Goal: Task Accomplishment & Management: Manage account settings

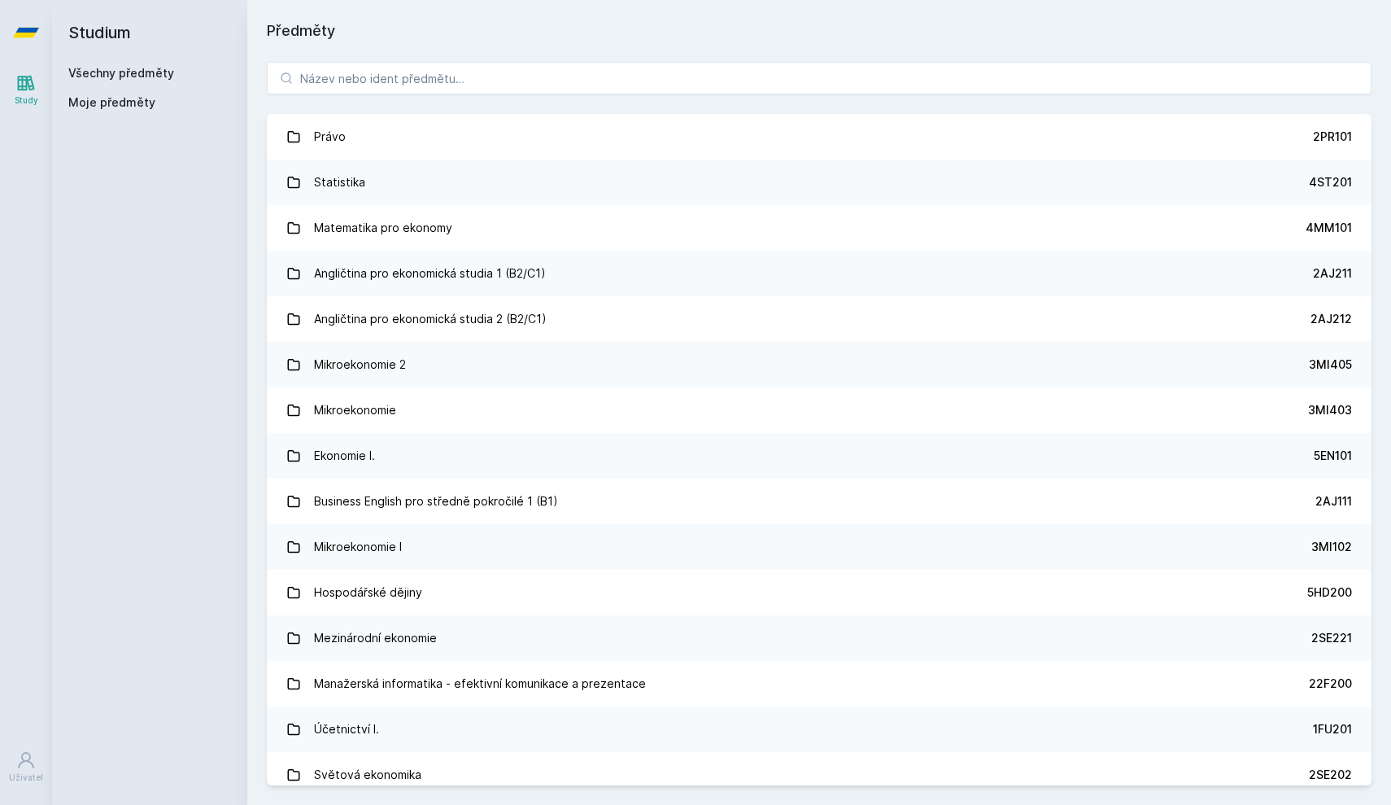
click at [166, 76] on link "Všechny předměty" at bounding box center [121, 73] width 106 height 14
click at [33, 104] on div "Study" at bounding box center [27, 100] width 24 height 12
click at [23, 756] on icon at bounding box center [26, 760] width 16 height 16
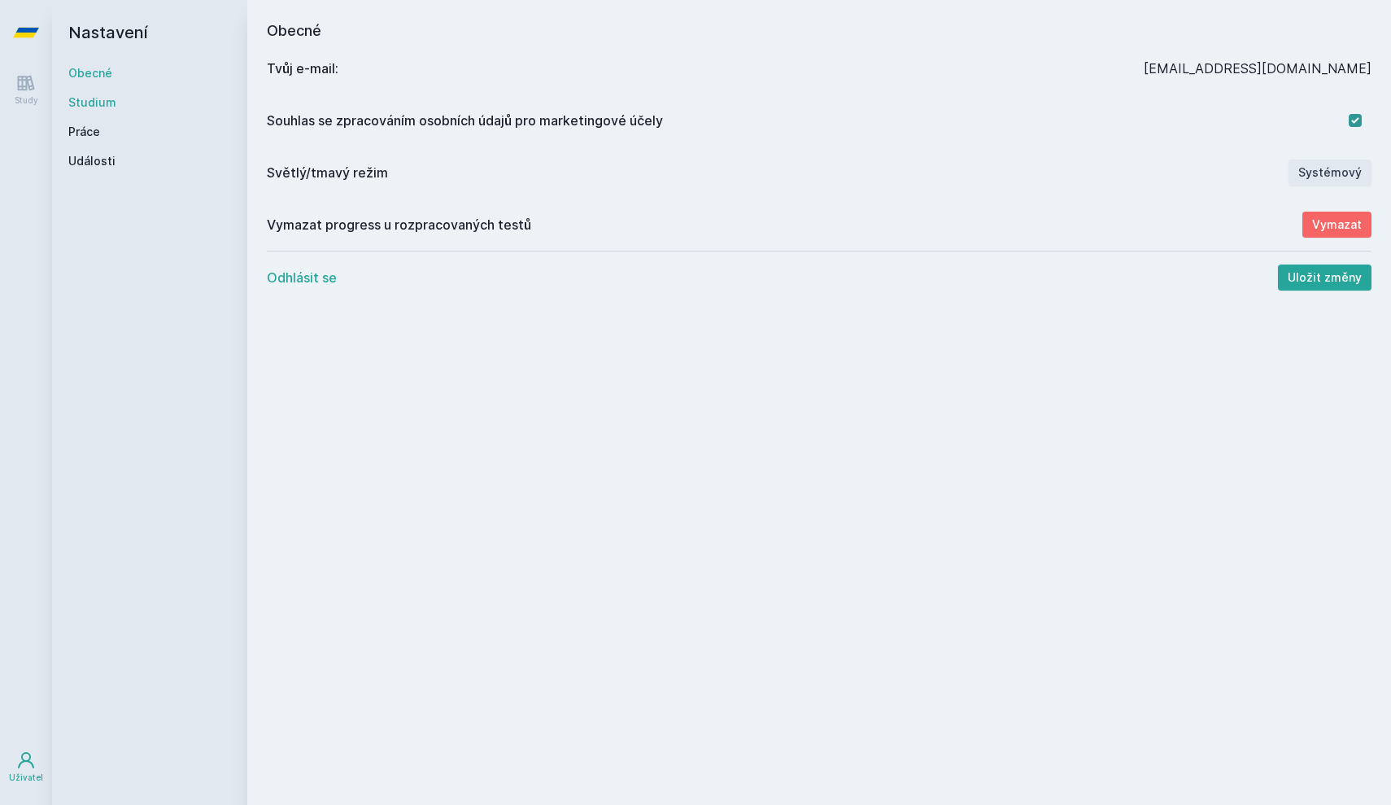
click at [101, 94] on link "Studium" at bounding box center [149, 102] width 163 height 16
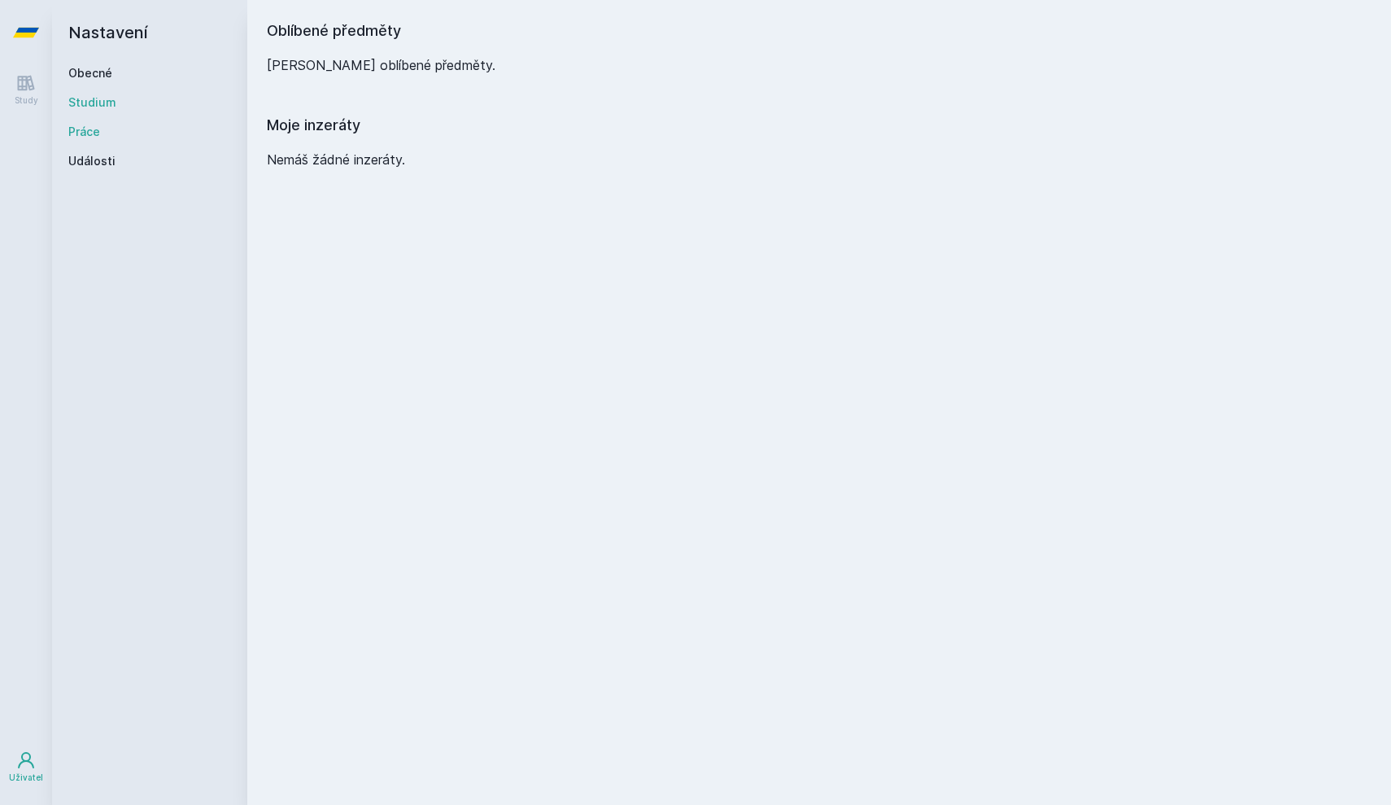
click at [88, 132] on link "Práce" at bounding box center [149, 132] width 163 height 16
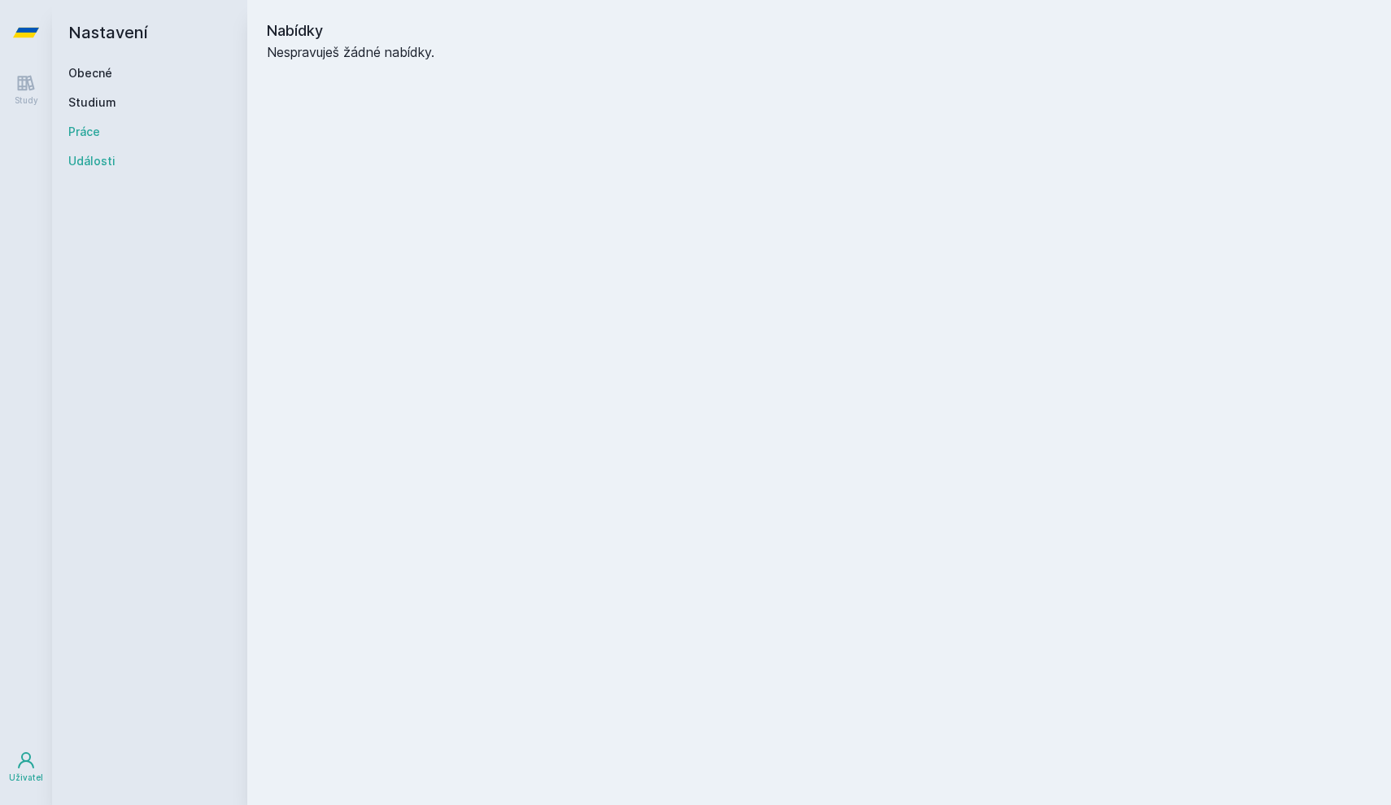
click at [82, 166] on link "Události" at bounding box center [149, 161] width 163 height 16
click at [21, 76] on icon at bounding box center [26, 83] width 20 height 20
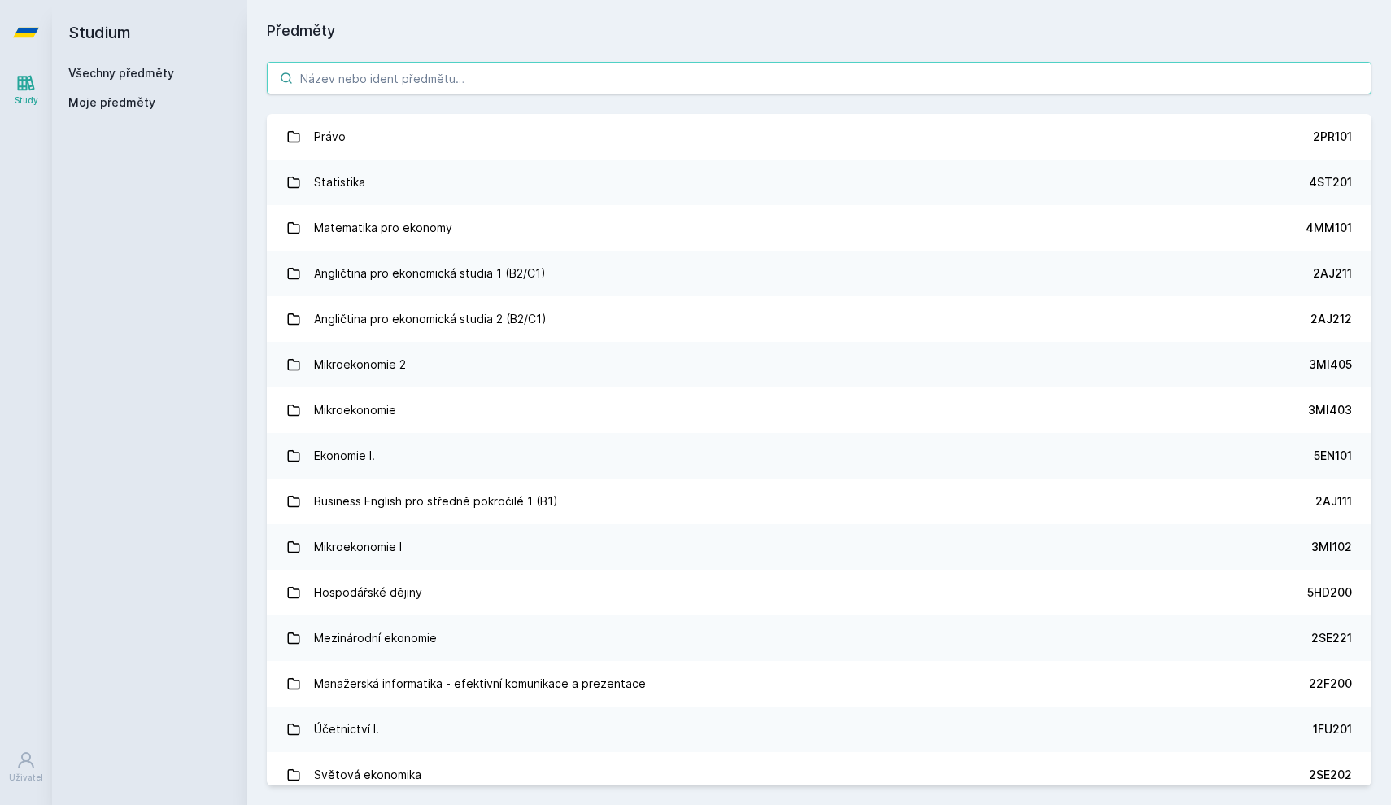
click at [449, 91] on input "search" at bounding box center [819, 78] width 1105 height 33
click at [391, 86] on input "search" at bounding box center [819, 78] width 1105 height 33
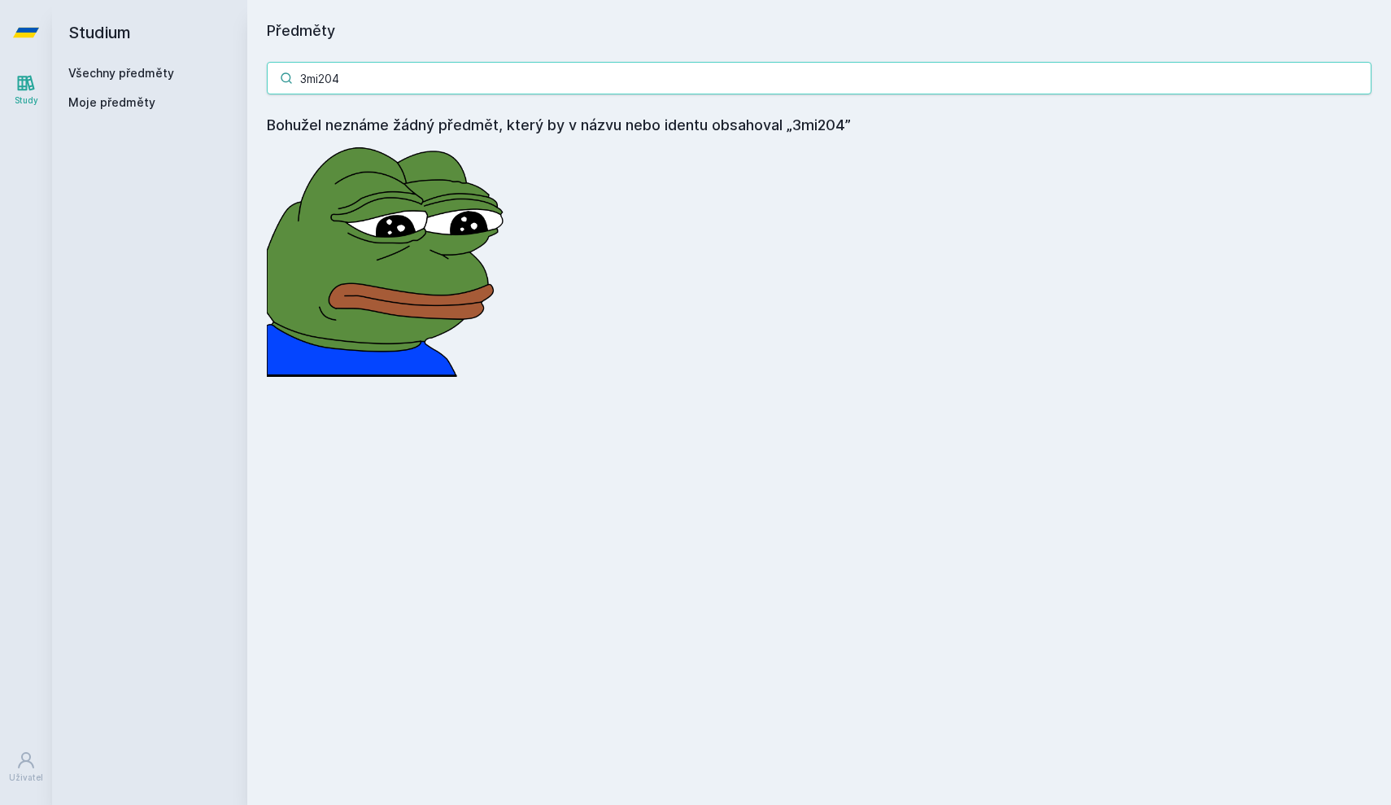
type input "3mi204"
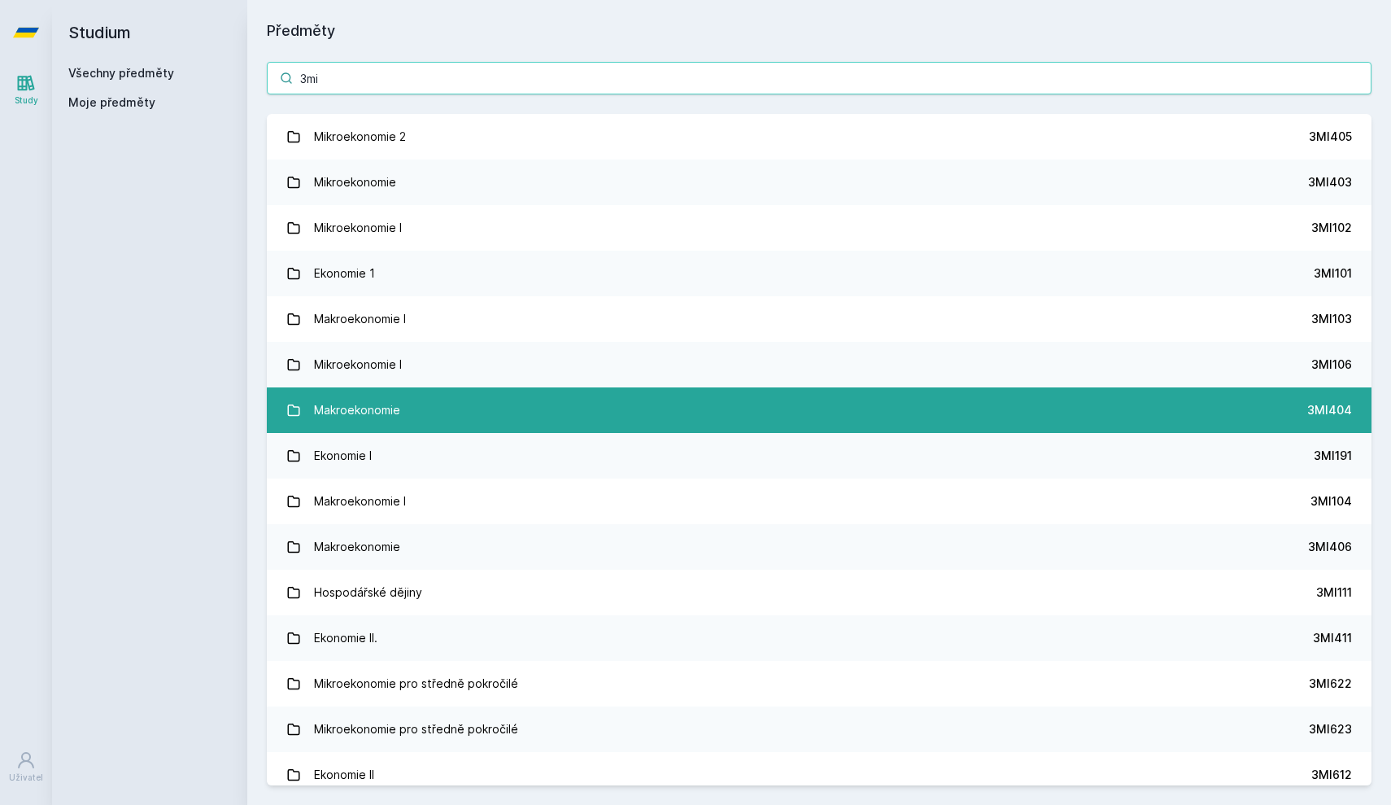
type input "3mi"
click at [439, 395] on link "Makroekonomie 3MI404" at bounding box center [819, 410] width 1105 height 46
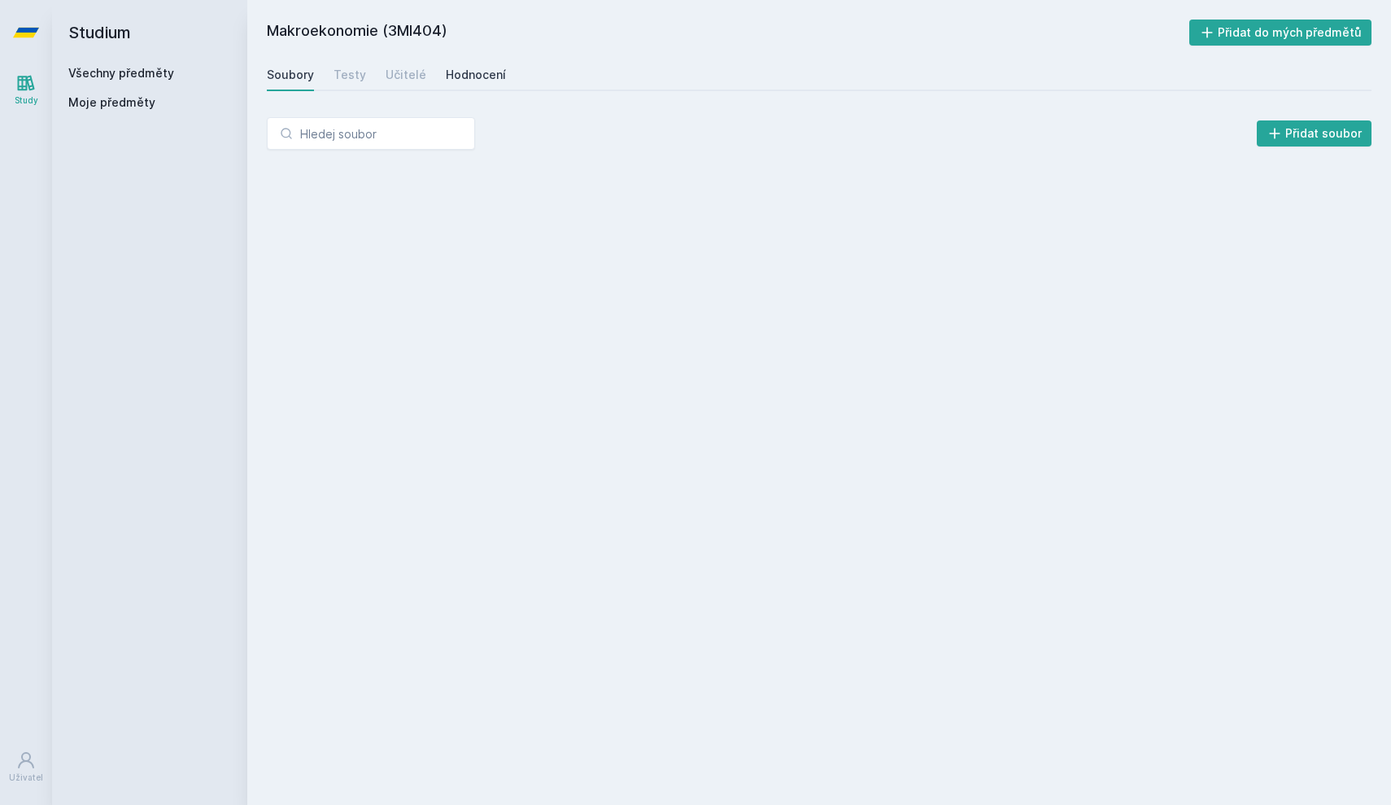
click at [461, 81] on div "Hodnocení" at bounding box center [476, 75] width 60 height 16
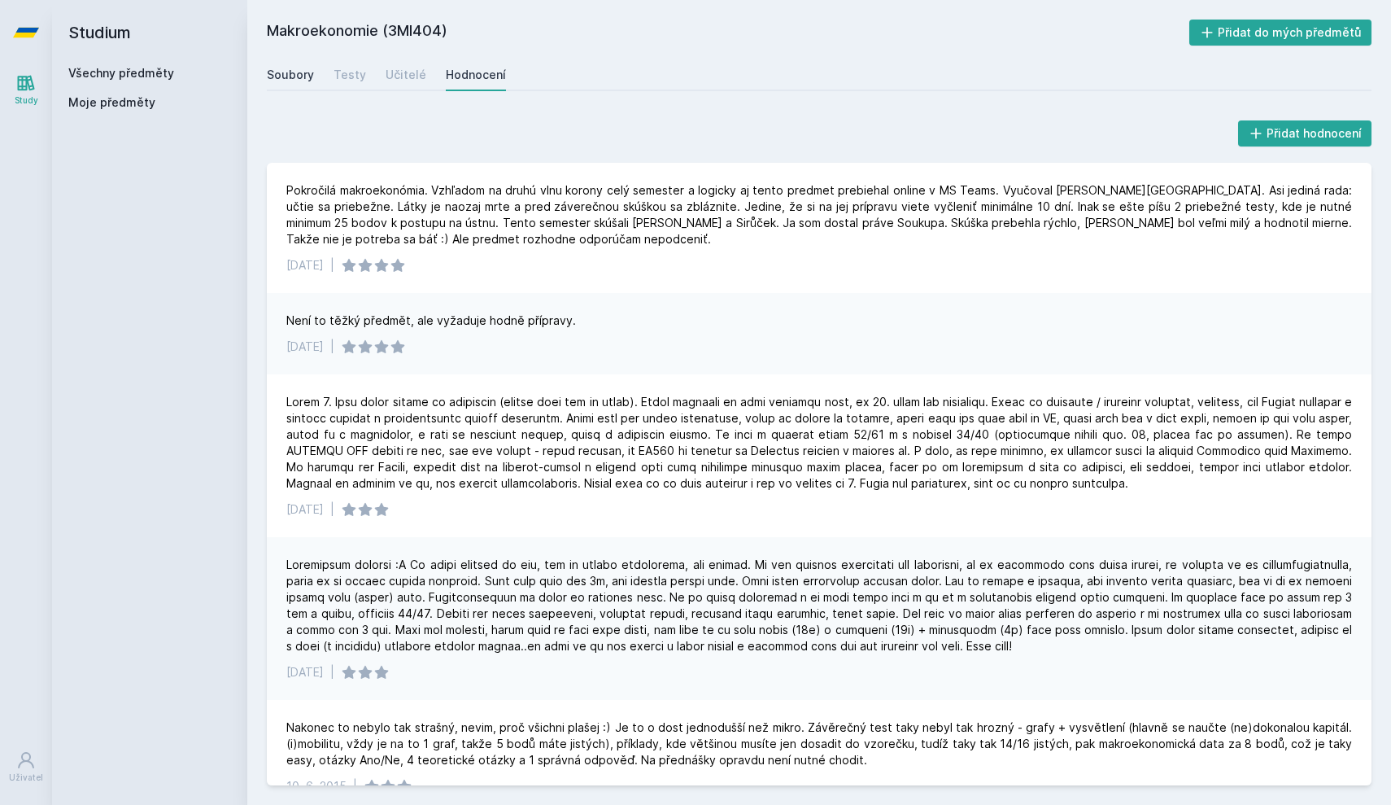
click at [290, 72] on div "Soubory" at bounding box center [290, 75] width 47 height 16
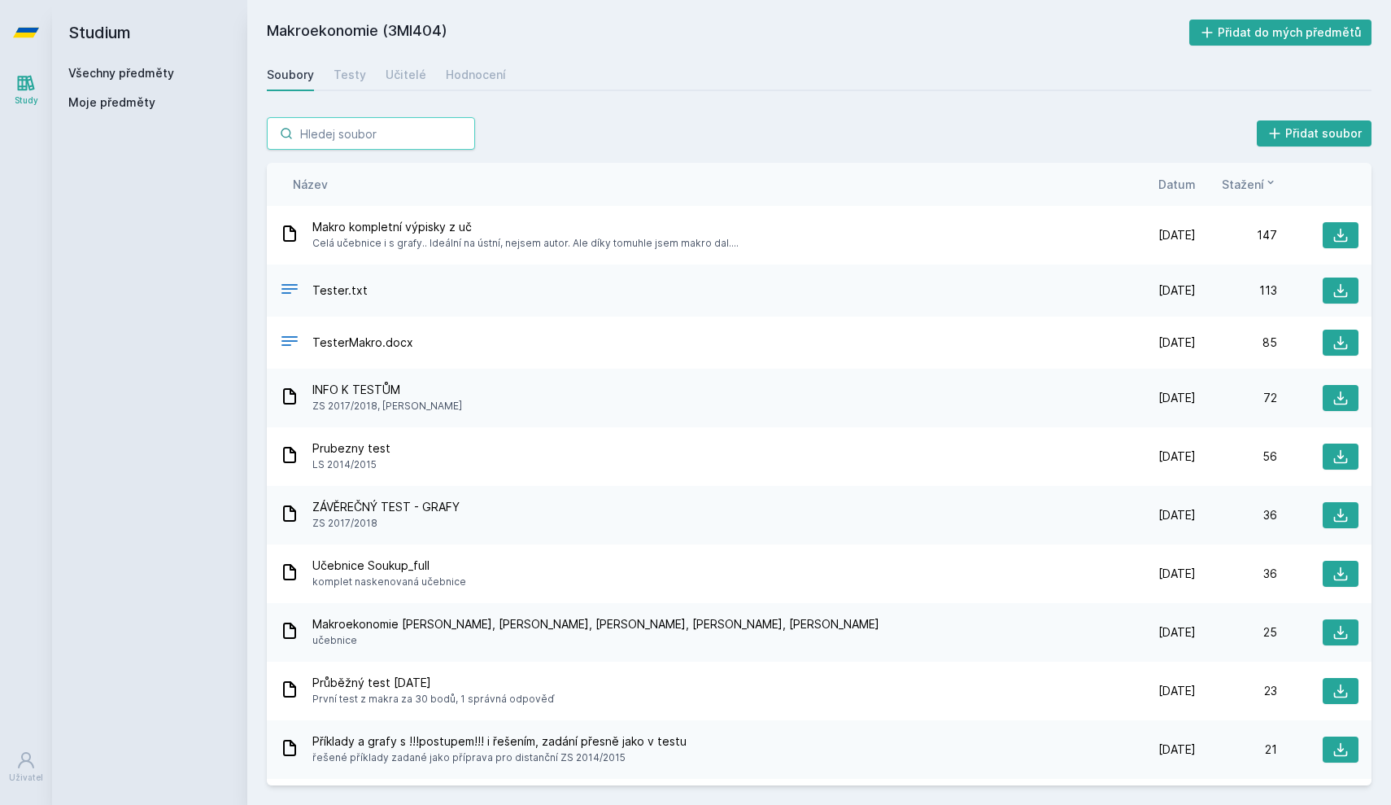
click at [370, 133] on input "search" at bounding box center [371, 133] width 208 height 33
click at [144, 72] on link "Všechny předměty" at bounding box center [121, 73] width 106 height 14
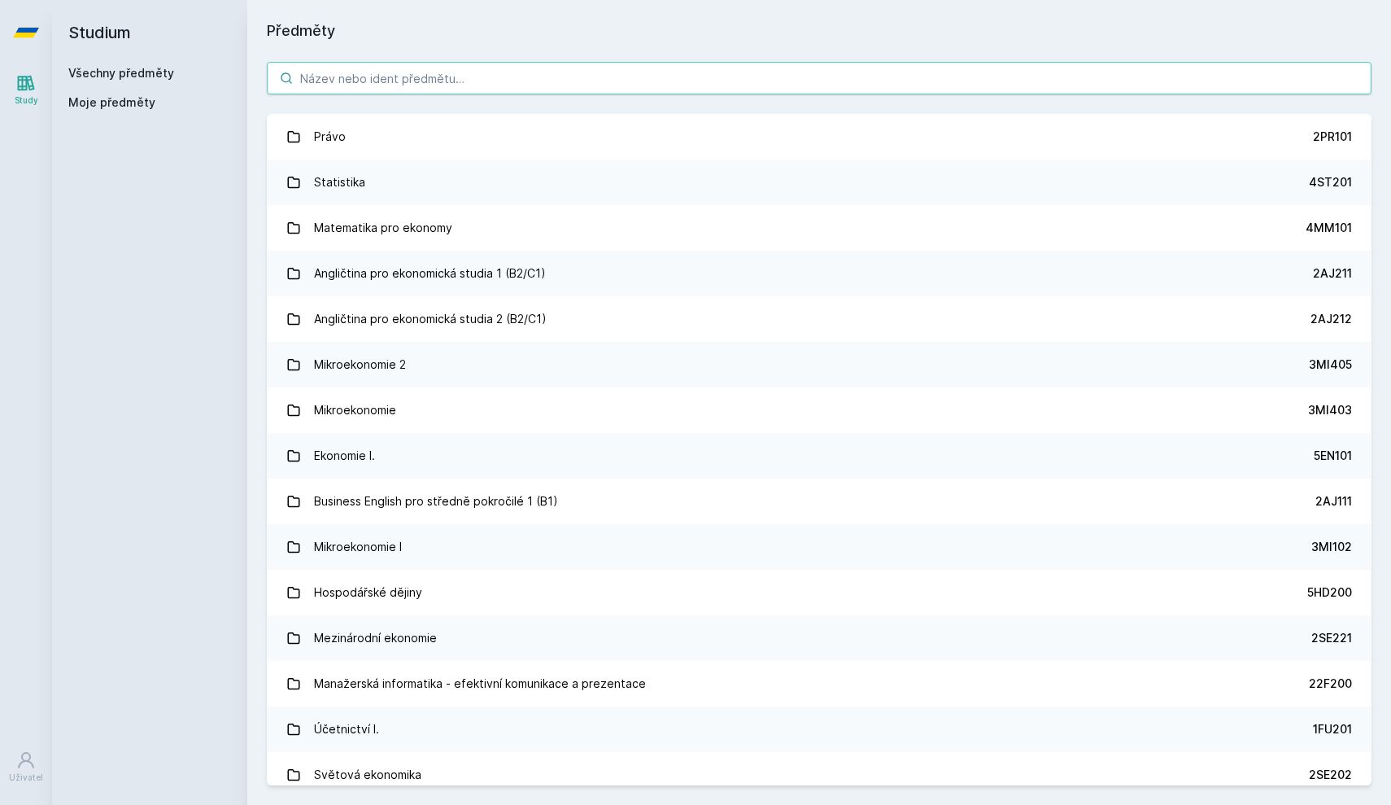
click at [388, 76] on input "search" at bounding box center [819, 78] width 1105 height 33
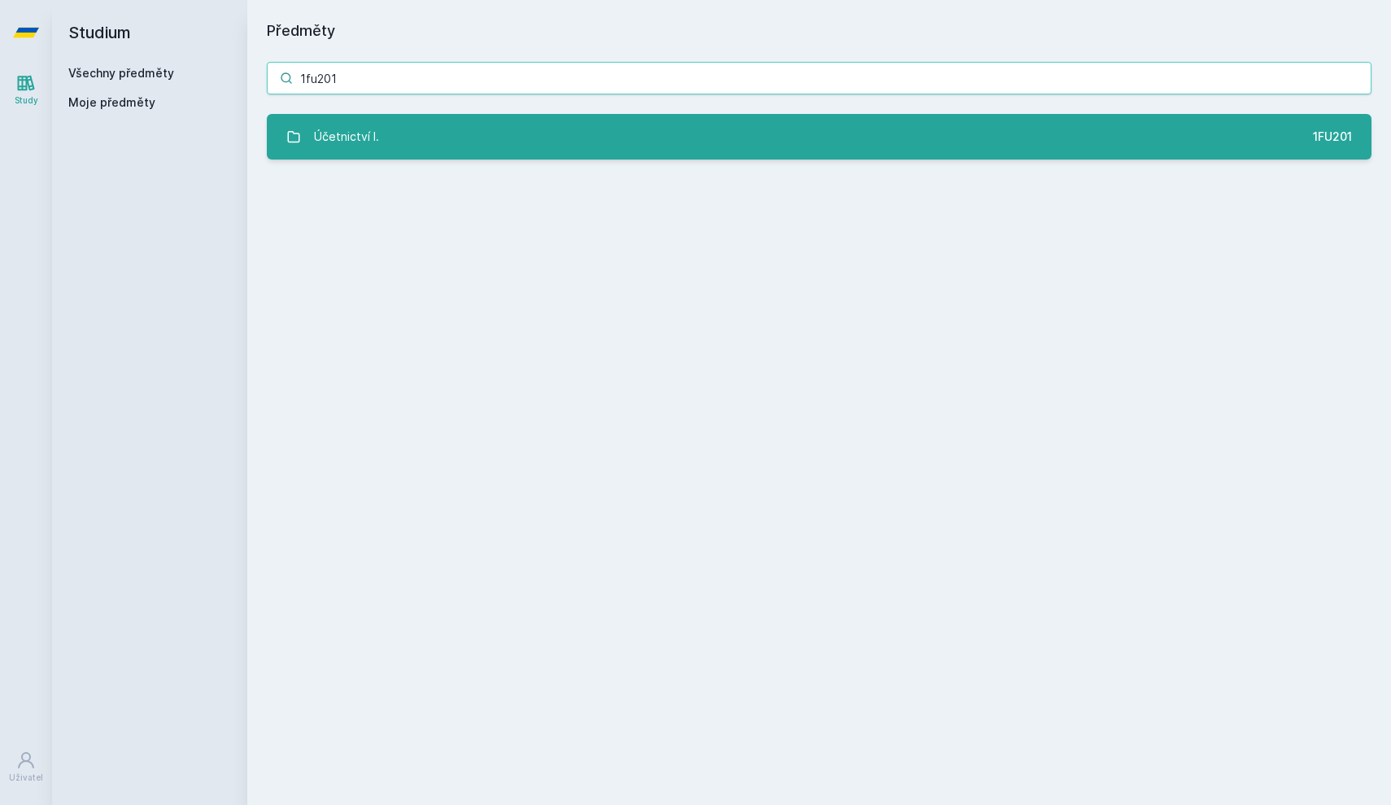
type input "1fu201"
click at [489, 152] on link "Účetnictví I. 1FU201" at bounding box center [819, 137] width 1105 height 46
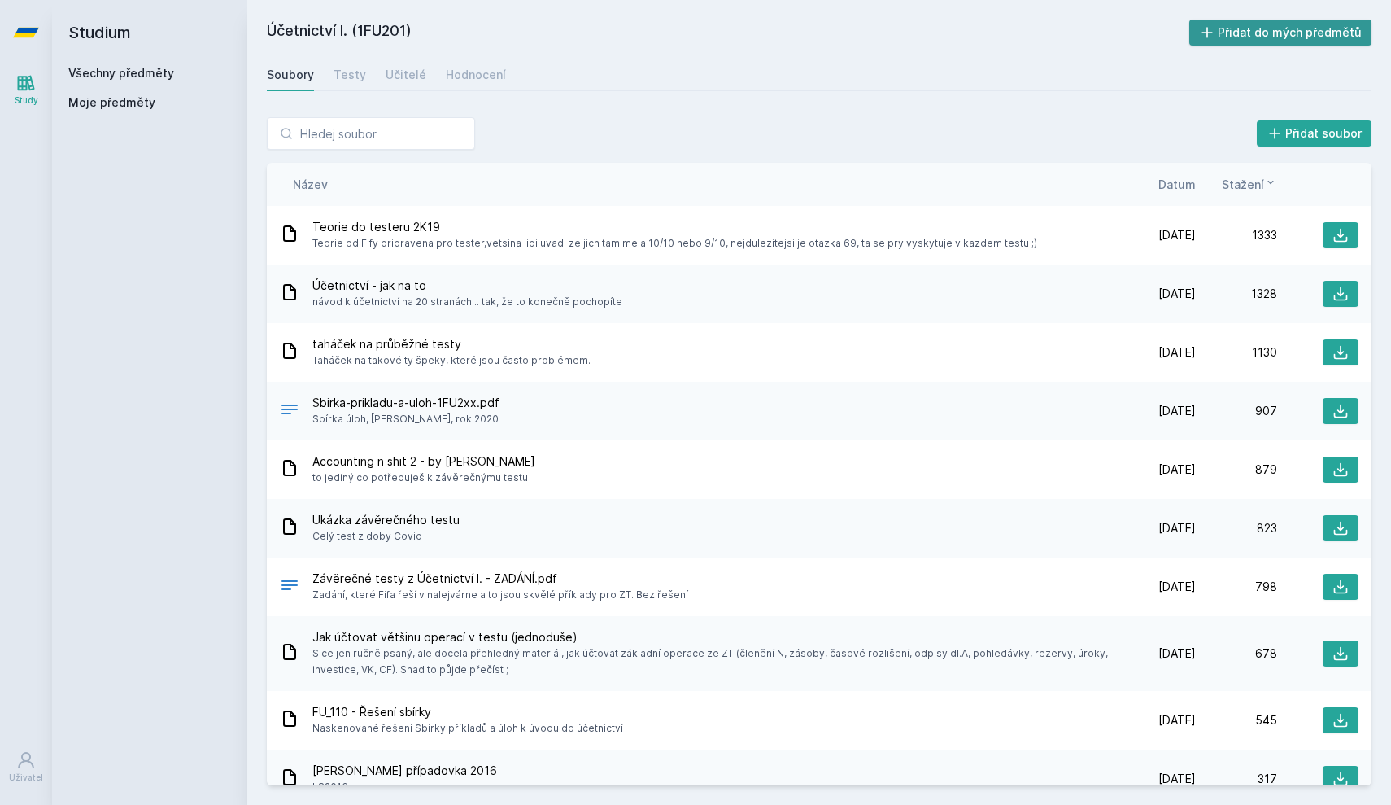
click at [1290, 26] on button "Přidat do mých předmětů" at bounding box center [1281, 33] width 183 height 26
click at [487, 77] on div "Hodnocení" at bounding box center [476, 75] width 60 height 16
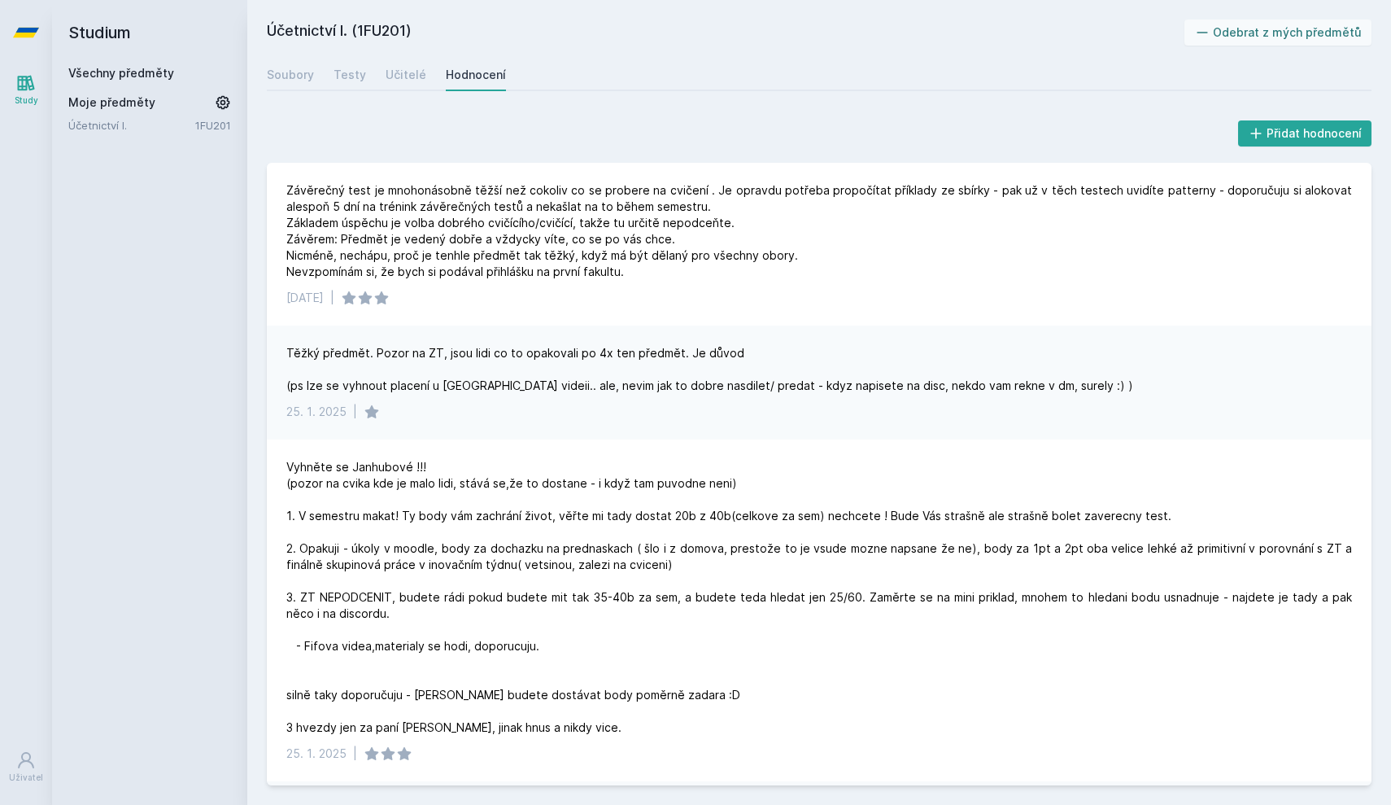
click at [121, 97] on span "Moje předměty" at bounding box center [111, 102] width 87 height 16
click at [143, 74] on link "Všechny předměty" at bounding box center [121, 73] width 106 height 14
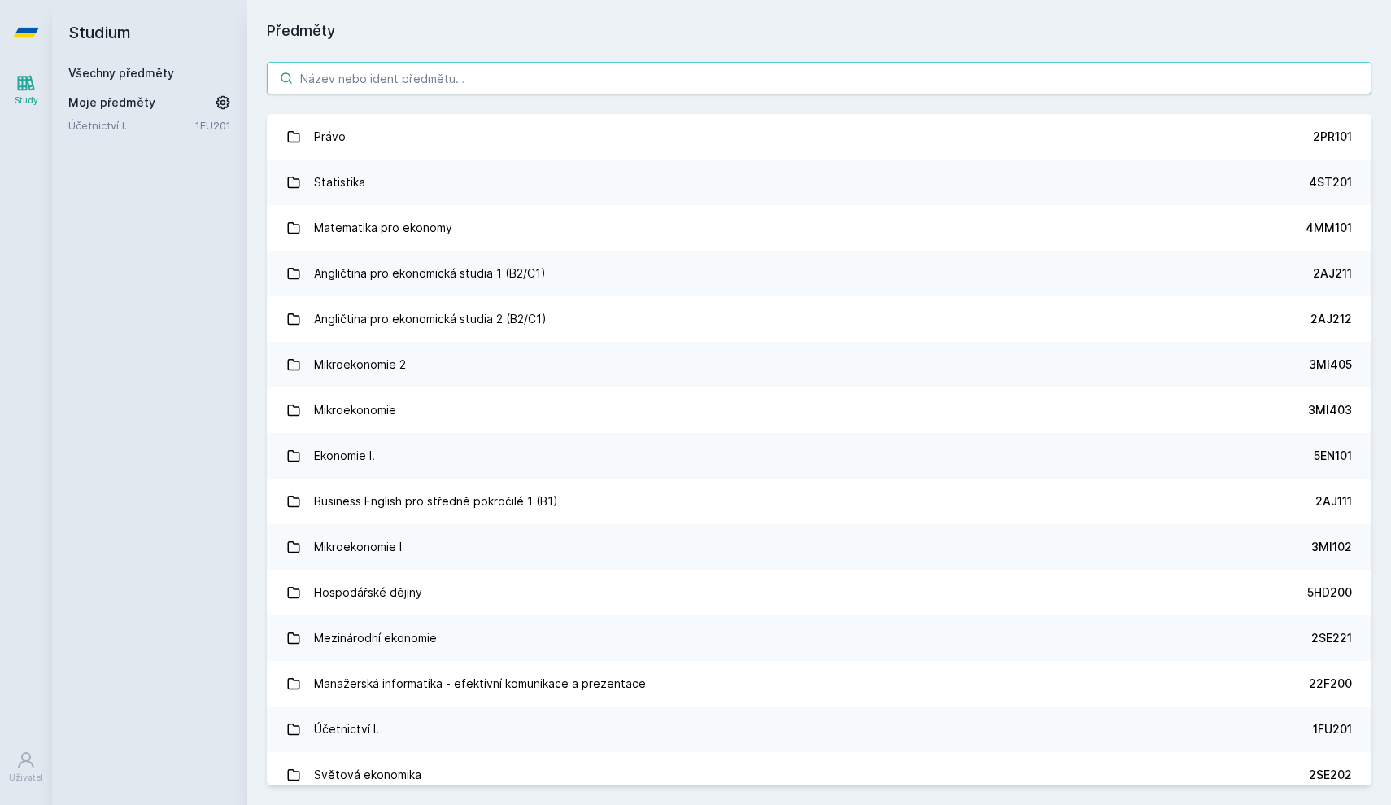
click at [369, 64] on input "search" at bounding box center [819, 78] width 1105 height 33
click at [446, 77] on input "search" at bounding box center [819, 78] width 1105 height 33
paste input "3SG201"
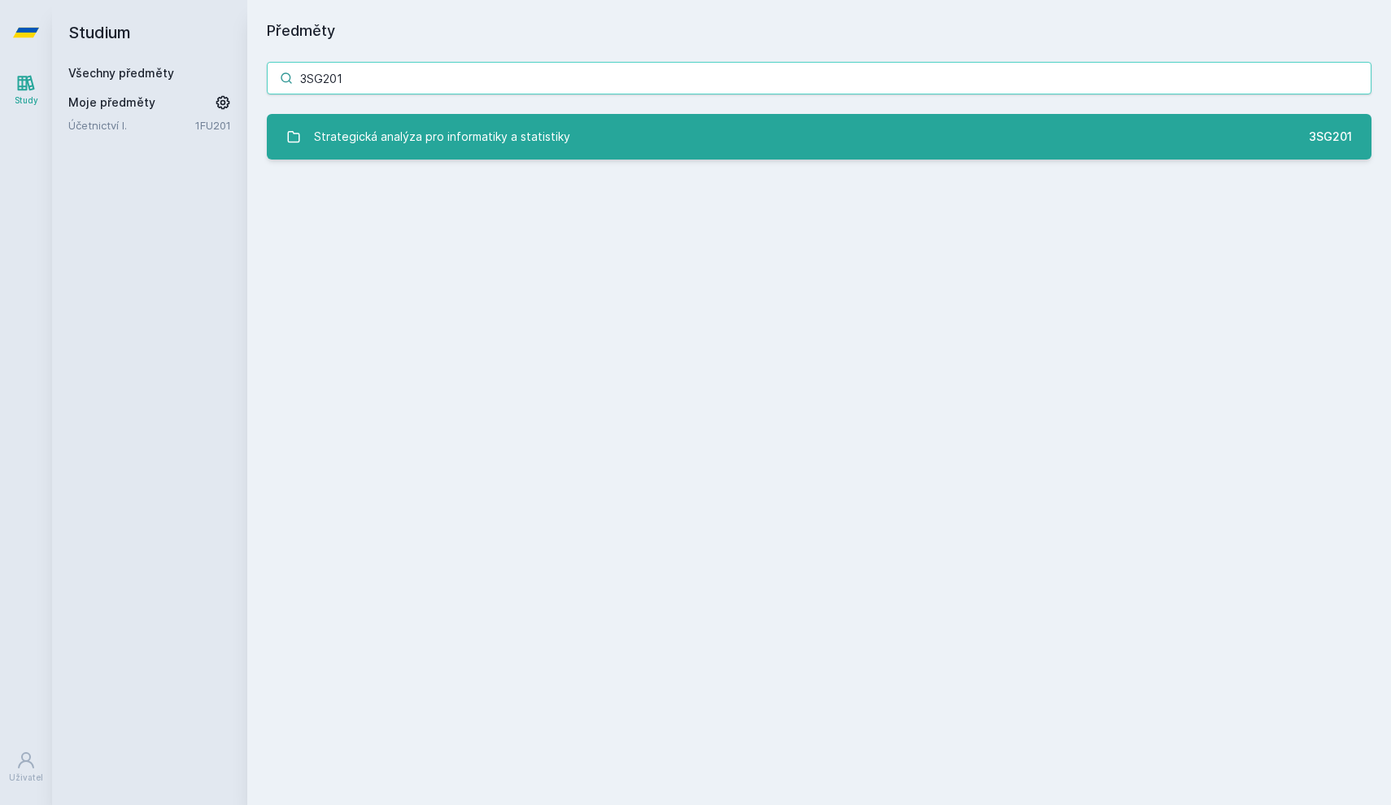
type input "3SG201"
click at [431, 138] on div "Strategická analýza pro informatiky a statistiky" at bounding box center [442, 136] width 256 height 33
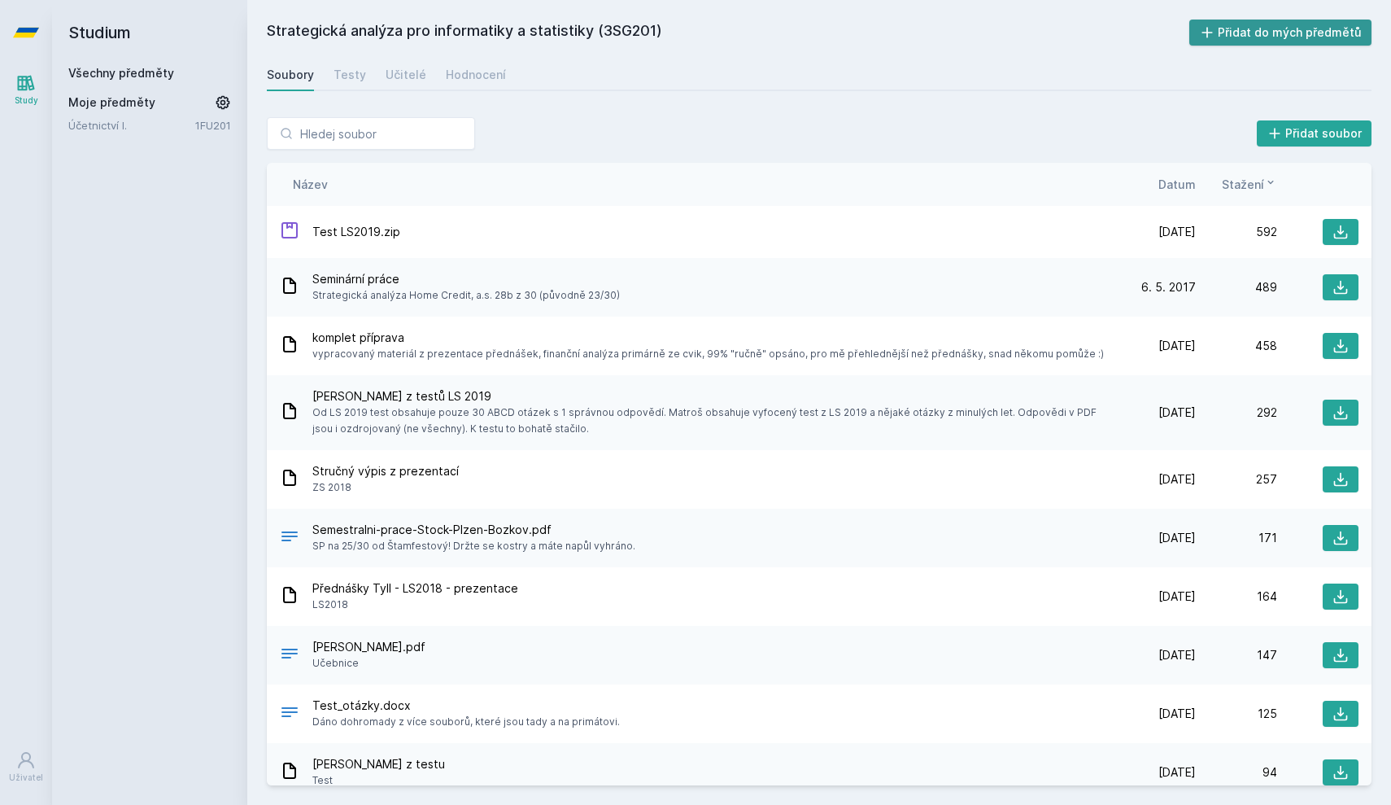
click at [1222, 33] on button "Přidat do mých předmětů" at bounding box center [1281, 33] width 183 height 26
click at [123, 64] on h2 "Studium" at bounding box center [149, 32] width 163 height 65
click at [127, 69] on link "Všechny předměty" at bounding box center [121, 73] width 106 height 14
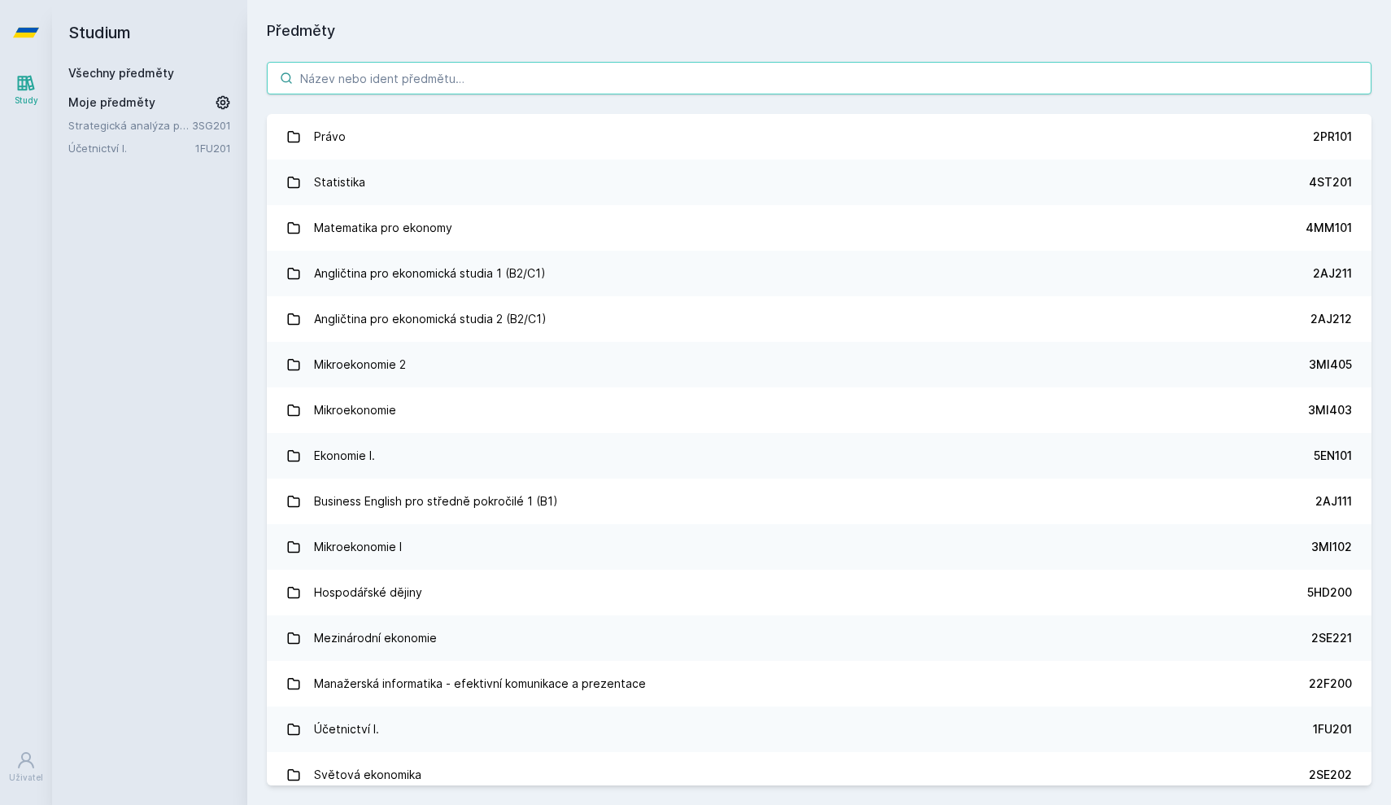
click at [347, 87] on input "search" at bounding box center [819, 78] width 1105 height 33
click at [331, 80] on input "search" at bounding box center [819, 78] width 1105 height 33
paste input "4IT115"
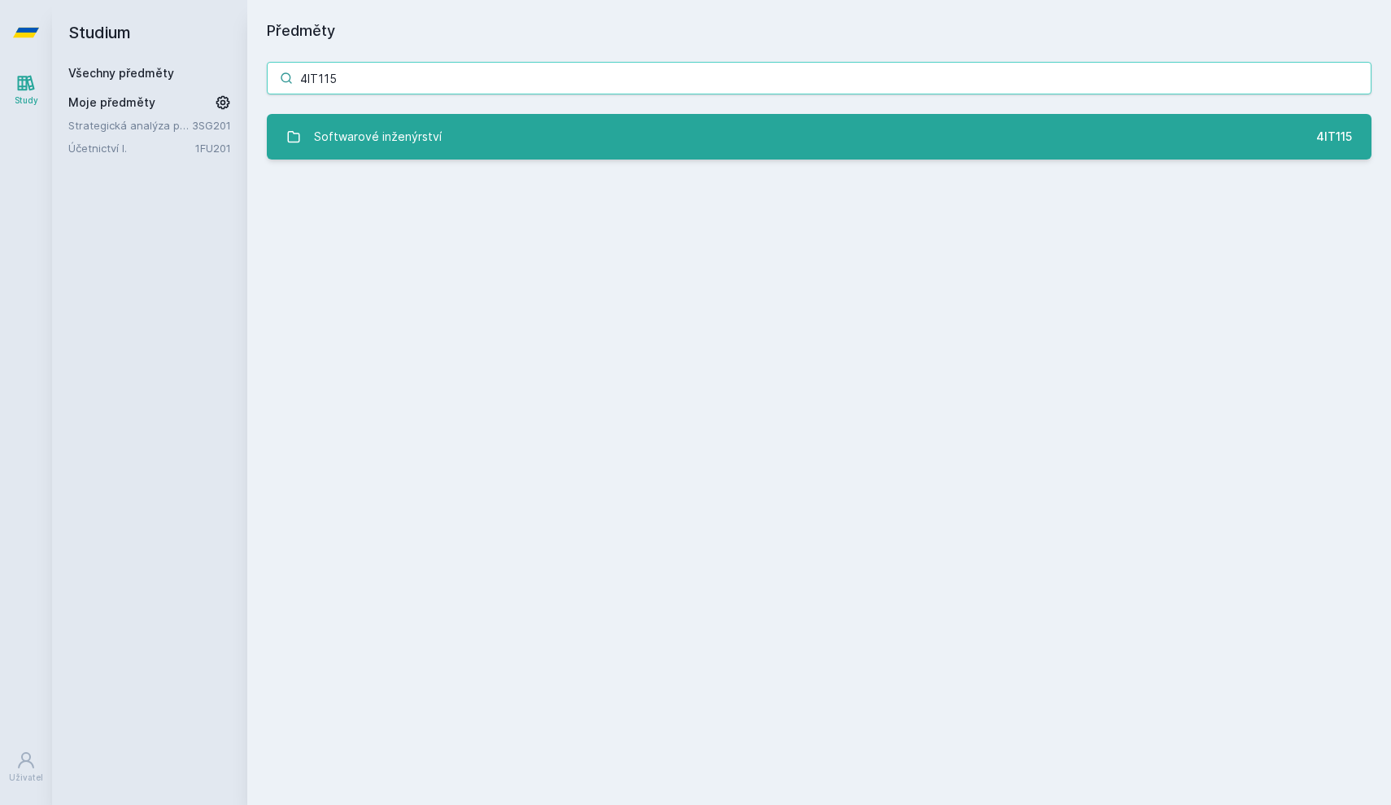
type input "4IT115"
click at [389, 140] on div "Softwarové inženýrství" at bounding box center [378, 136] width 128 height 33
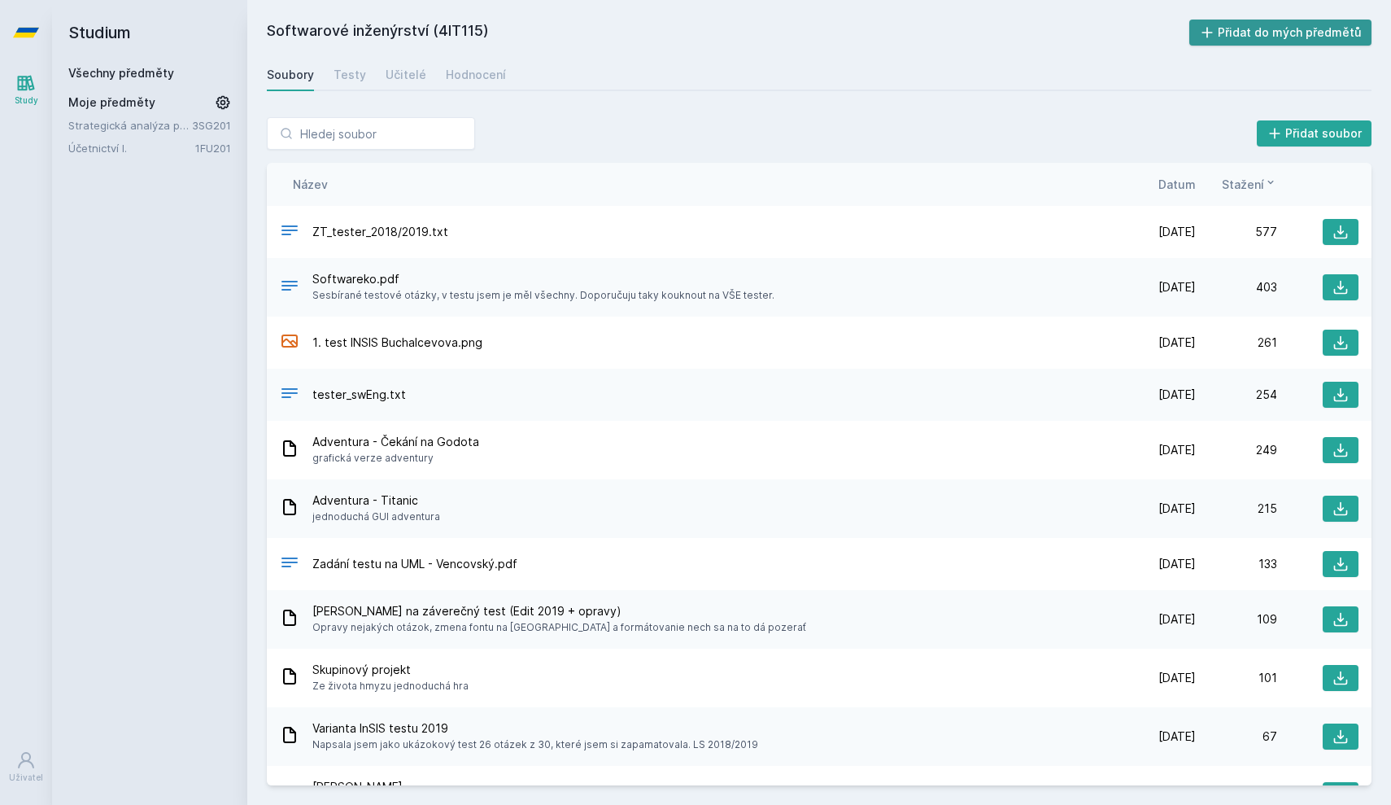
click at [1210, 36] on icon at bounding box center [1207, 32] width 16 height 16
click at [150, 75] on link "Všechny předměty" at bounding box center [121, 73] width 106 height 14
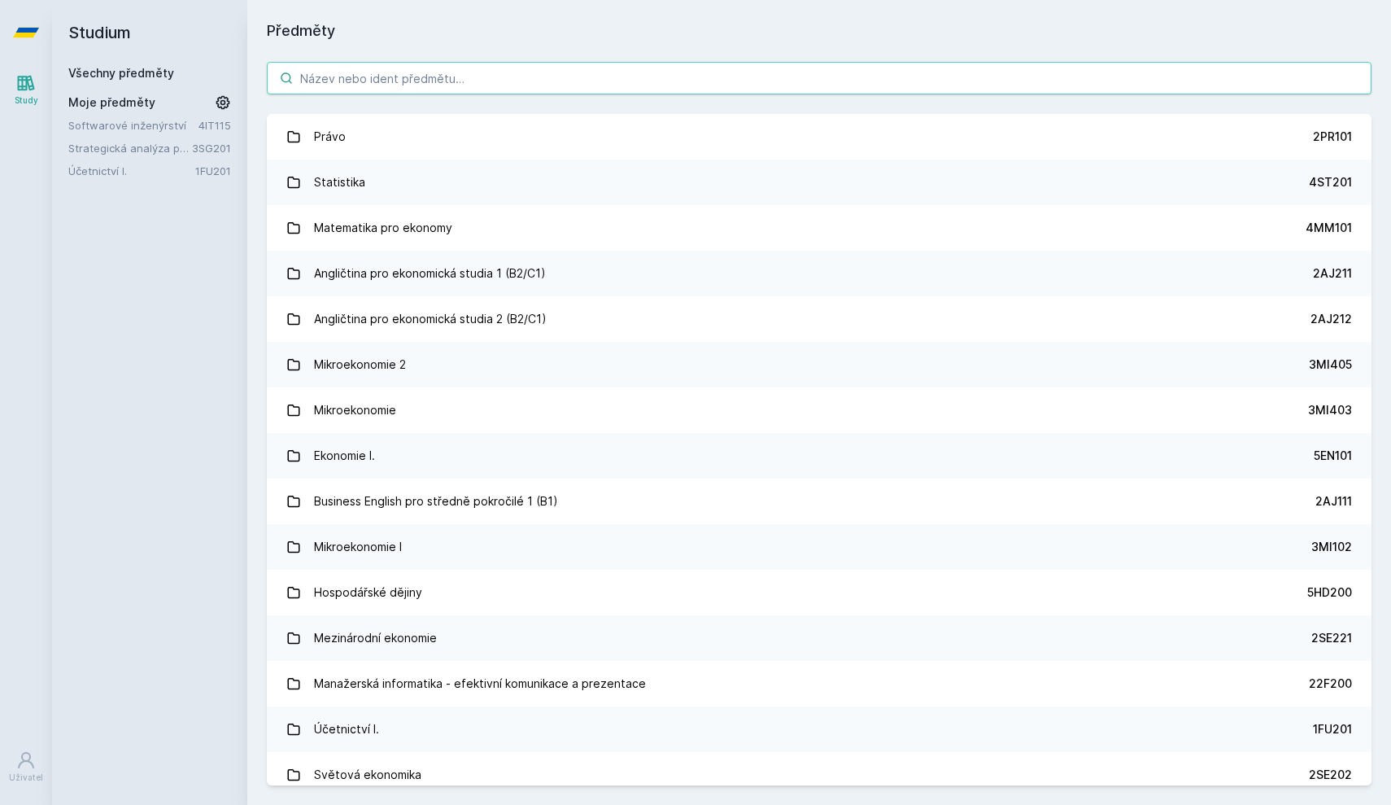
click at [367, 73] on input "search" at bounding box center [819, 78] width 1105 height 33
click at [358, 72] on input "search" at bounding box center [819, 78] width 1105 height 33
paste input "4IZ210"
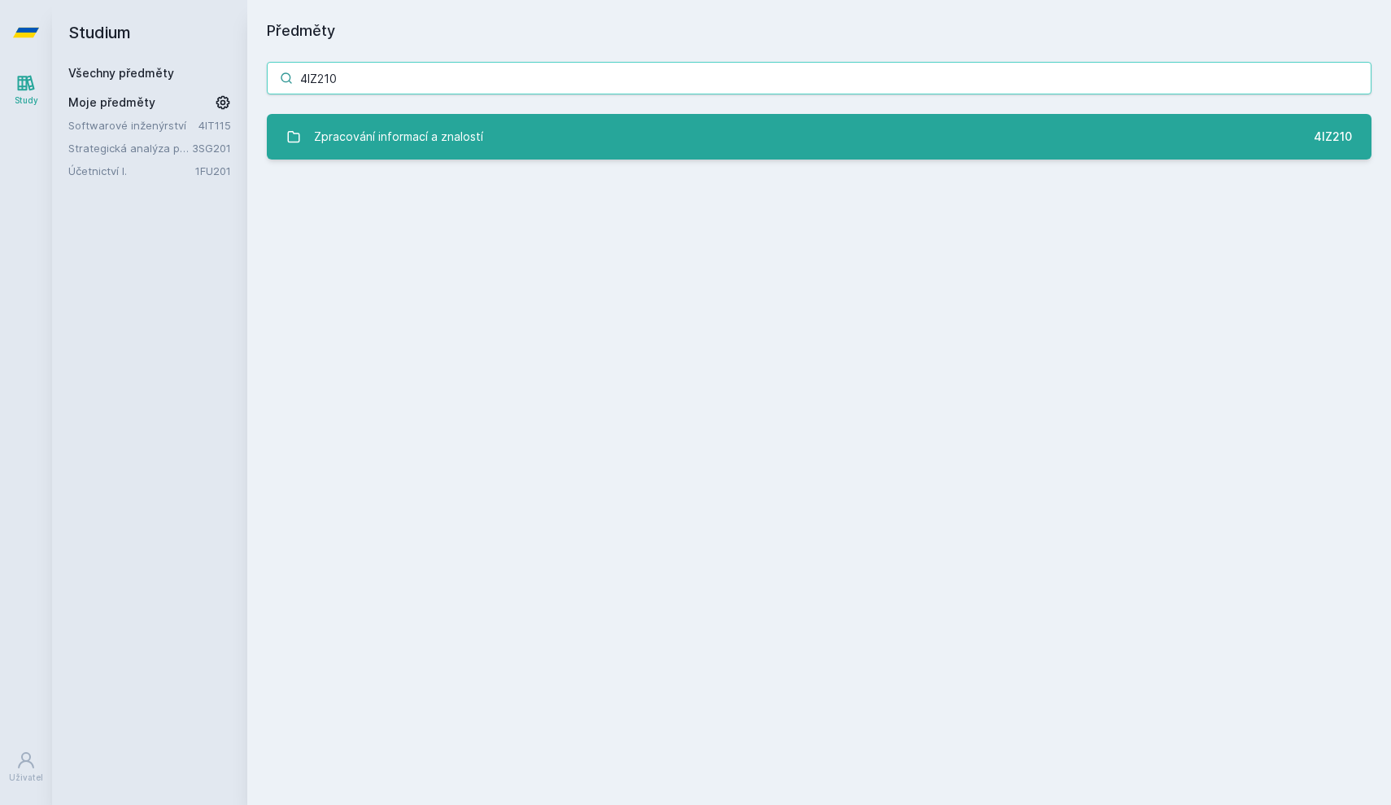
type input "4IZ210"
click at [372, 139] on div "Zpracování informací a znalostí" at bounding box center [398, 136] width 169 height 33
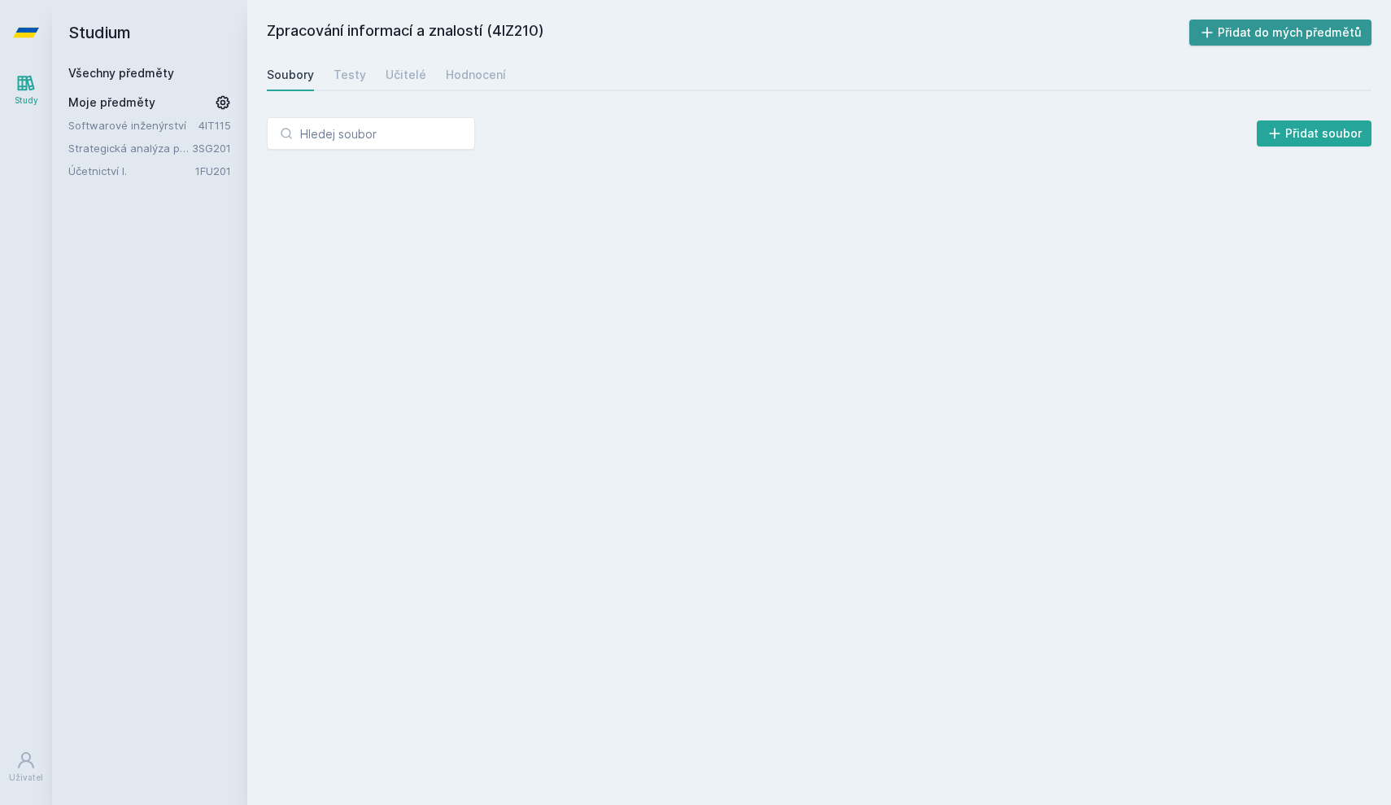
click at [1212, 35] on icon at bounding box center [1207, 32] width 16 height 16
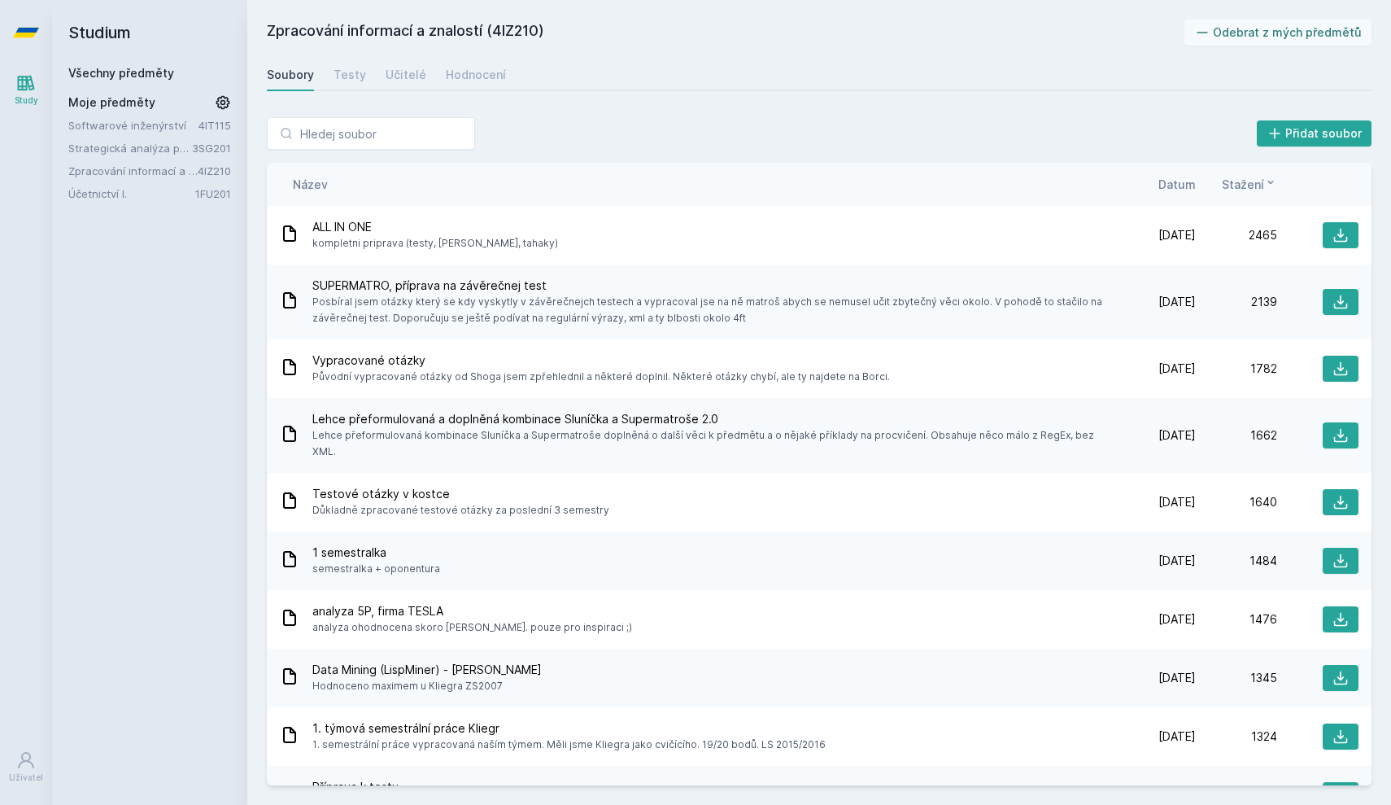
click at [140, 72] on link "Všechny předměty" at bounding box center [121, 73] width 106 height 14
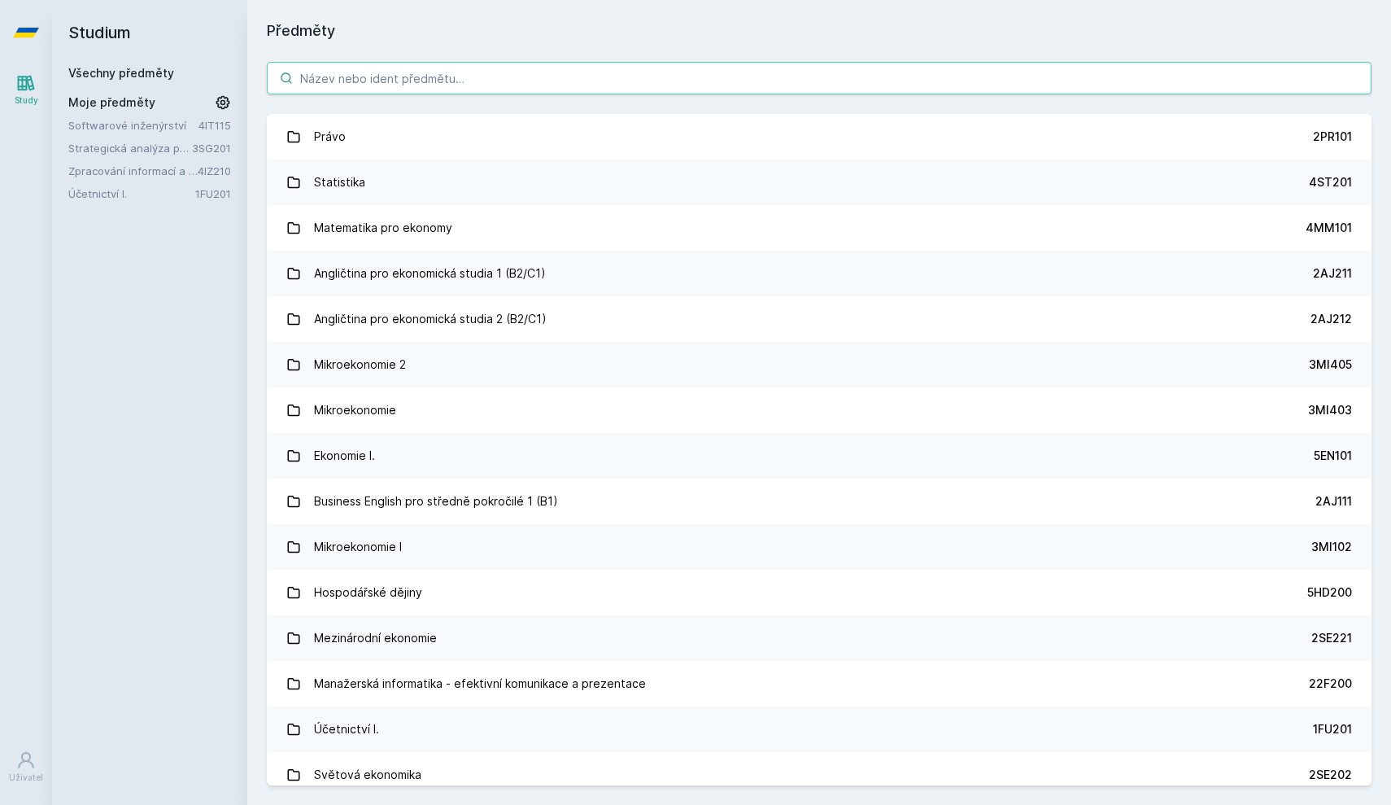
click at [421, 82] on input "search" at bounding box center [819, 78] width 1105 height 33
paste input "1FP201"
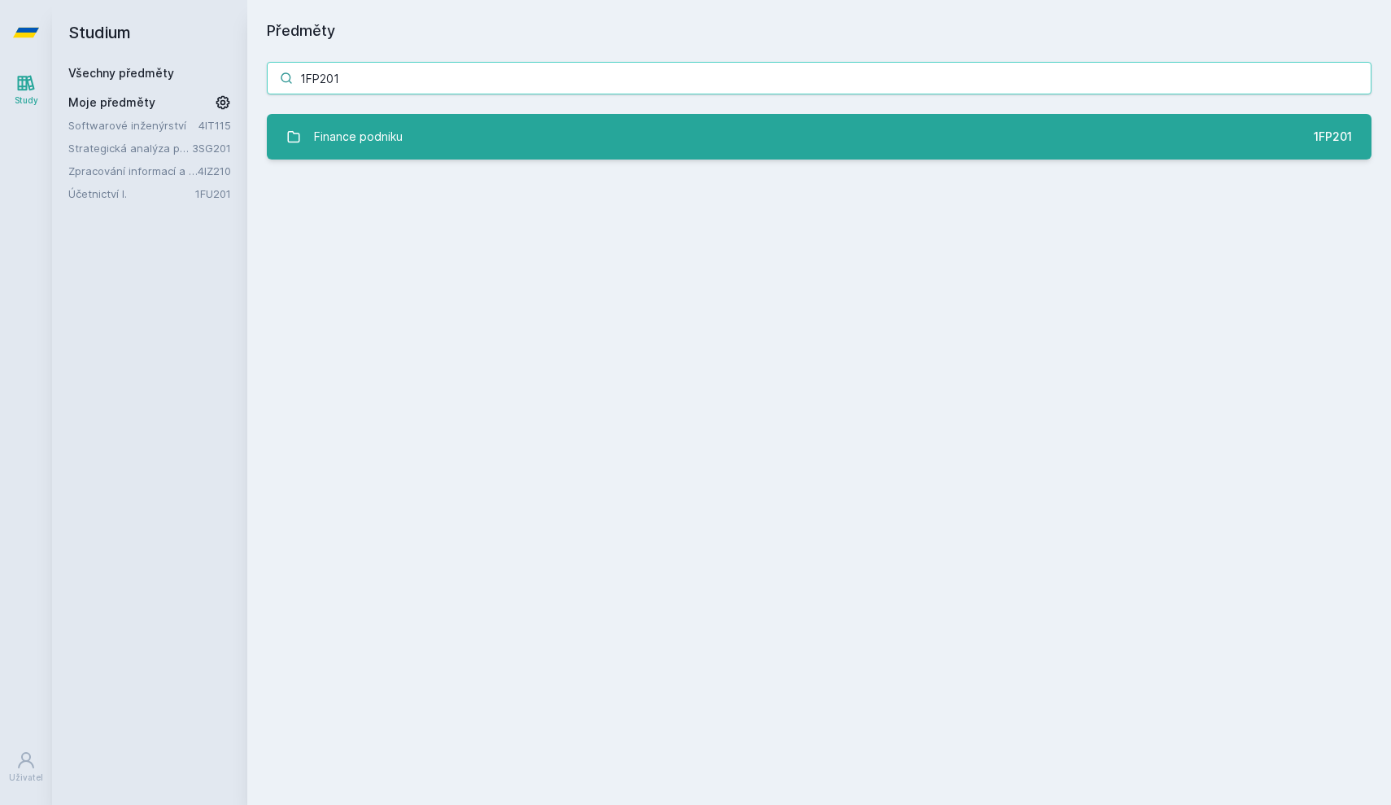
type input "1FP201"
click at [391, 130] on div "Finance podniku" at bounding box center [358, 136] width 89 height 33
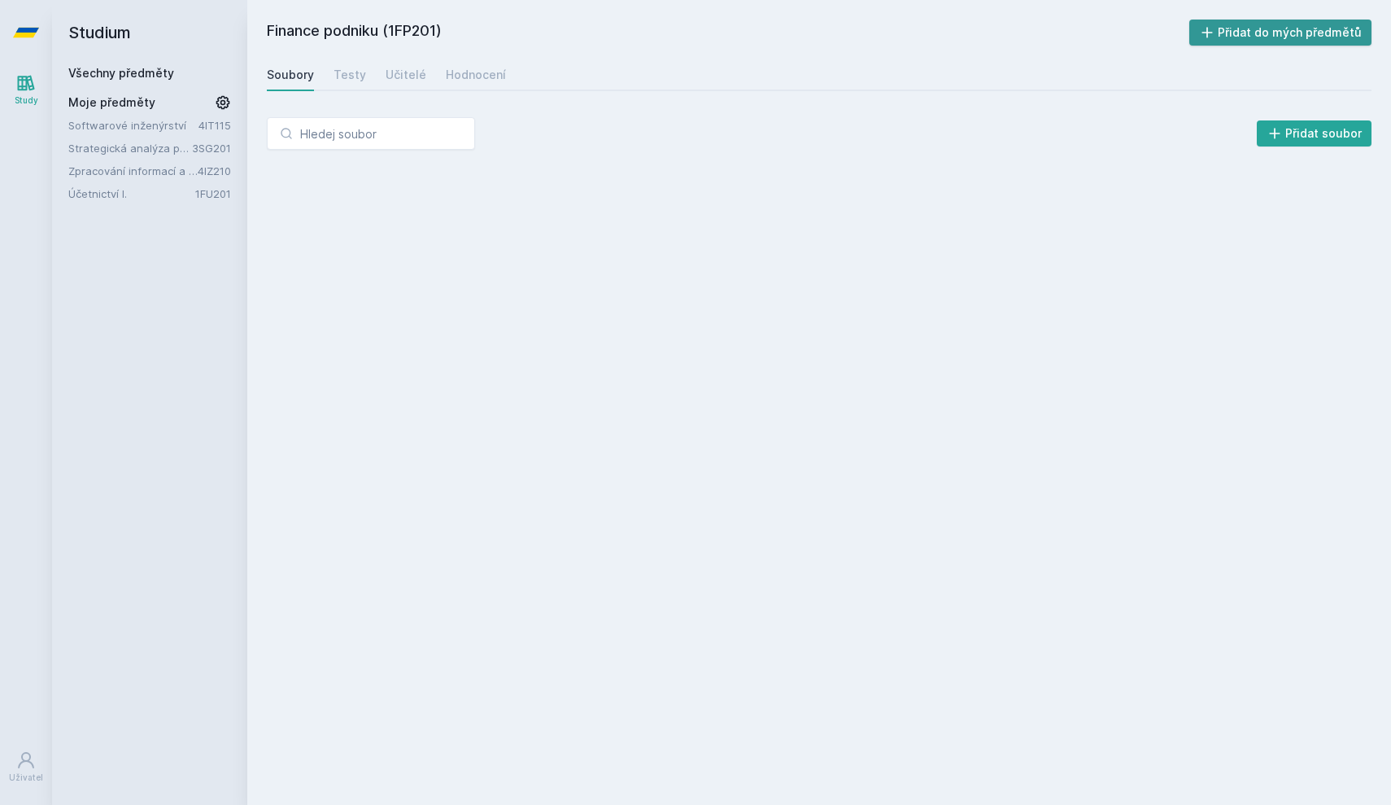
click at [1309, 37] on button "Přidat do mých předmětů" at bounding box center [1281, 33] width 183 height 26
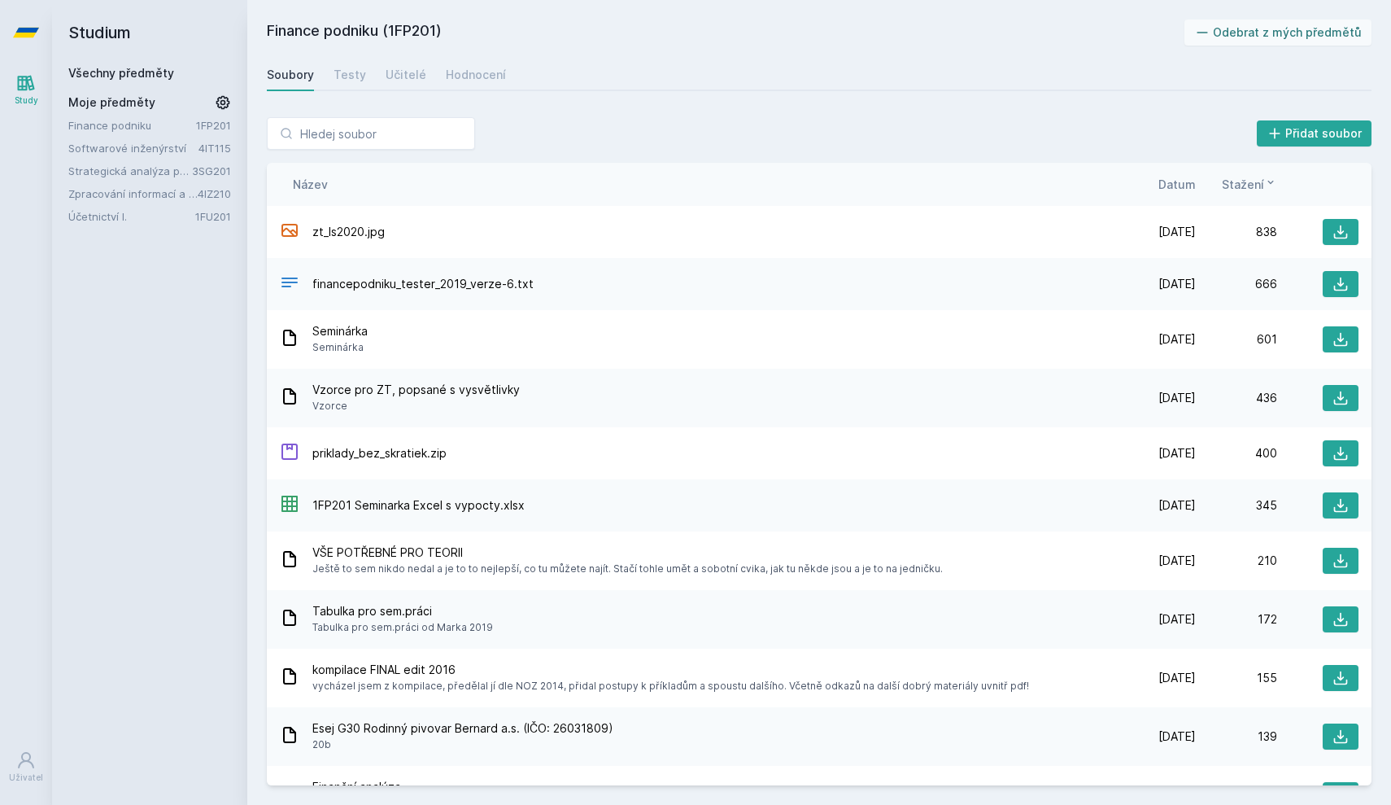
click at [141, 68] on link "Všechny předměty" at bounding box center [121, 73] width 106 height 14
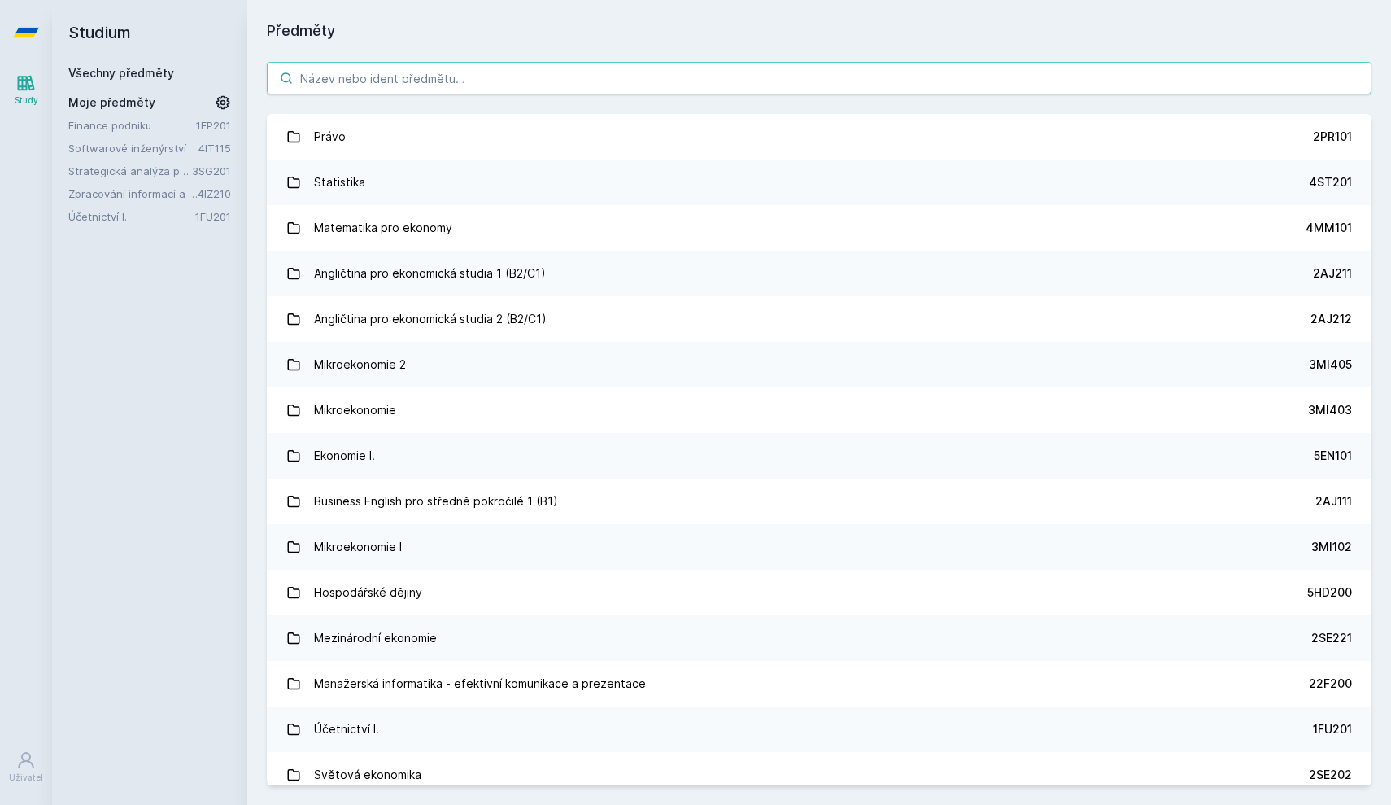
click at [1142, 80] on input "search" at bounding box center [819, 78] width 1105 height 33
paste input "11F201"
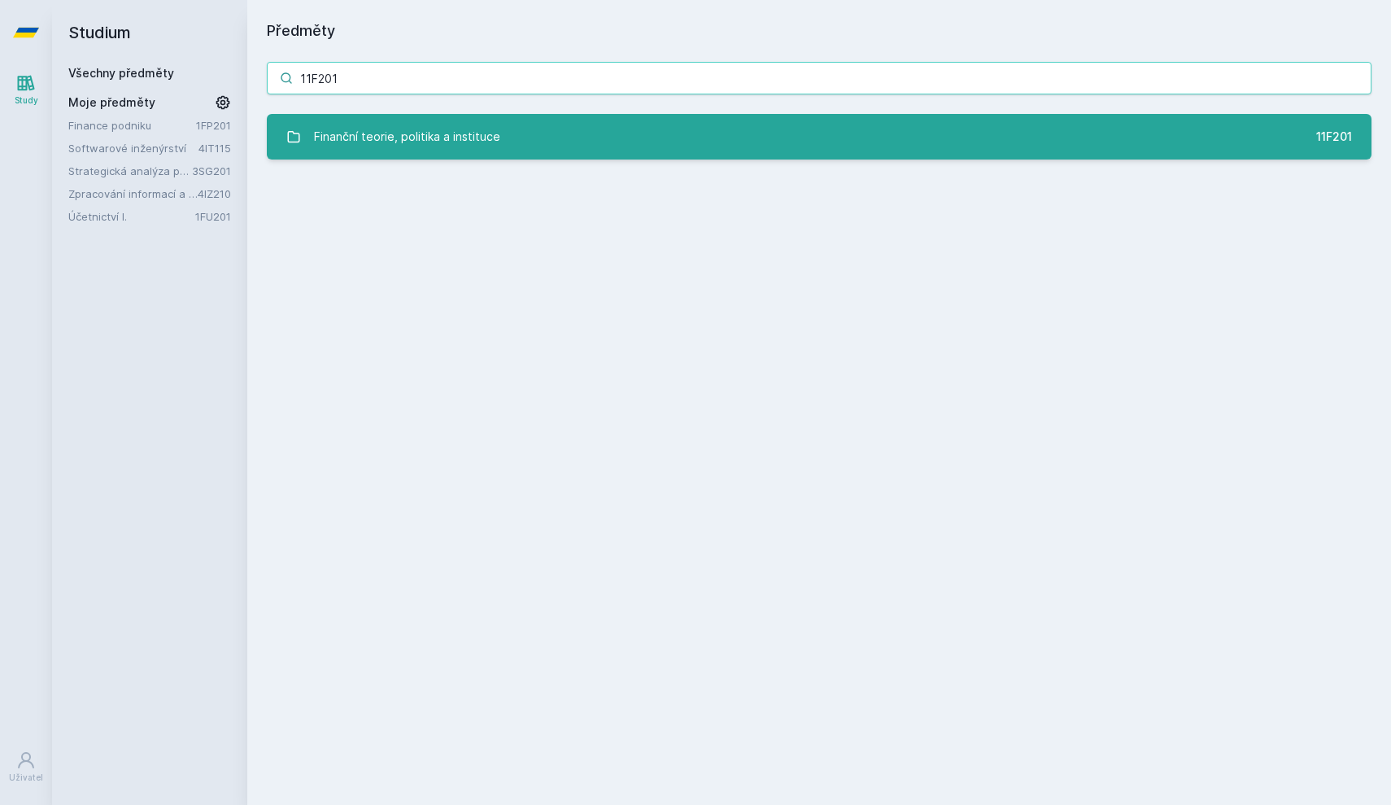
type input "11F201"
click at [477, 151] on div "Finanční teorie, politika a instituce" at bounding box center [407, 136] width 186 height 33
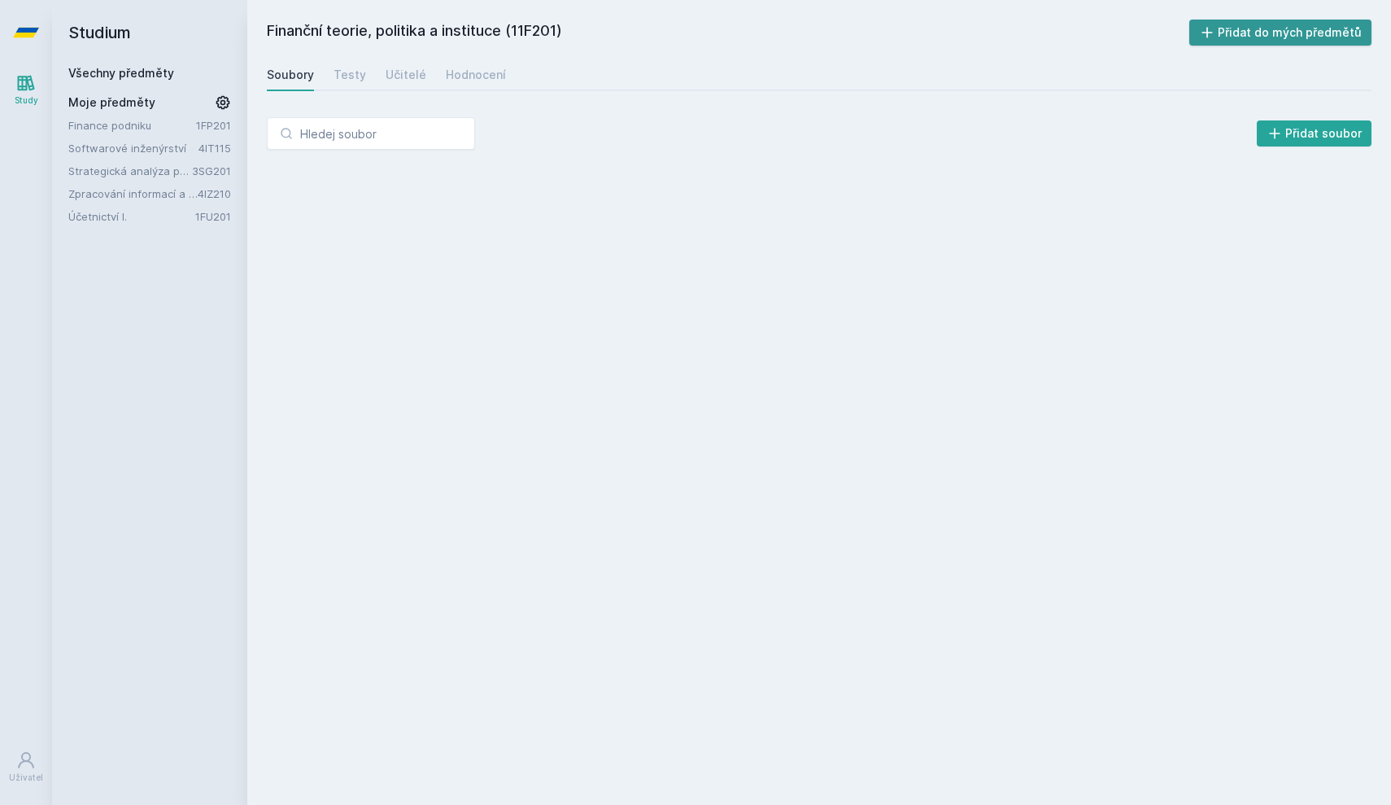
click at [1341, 35] on button "Přidat do mých předmětů" at bounding box center [1281, 33] width 183 height 26
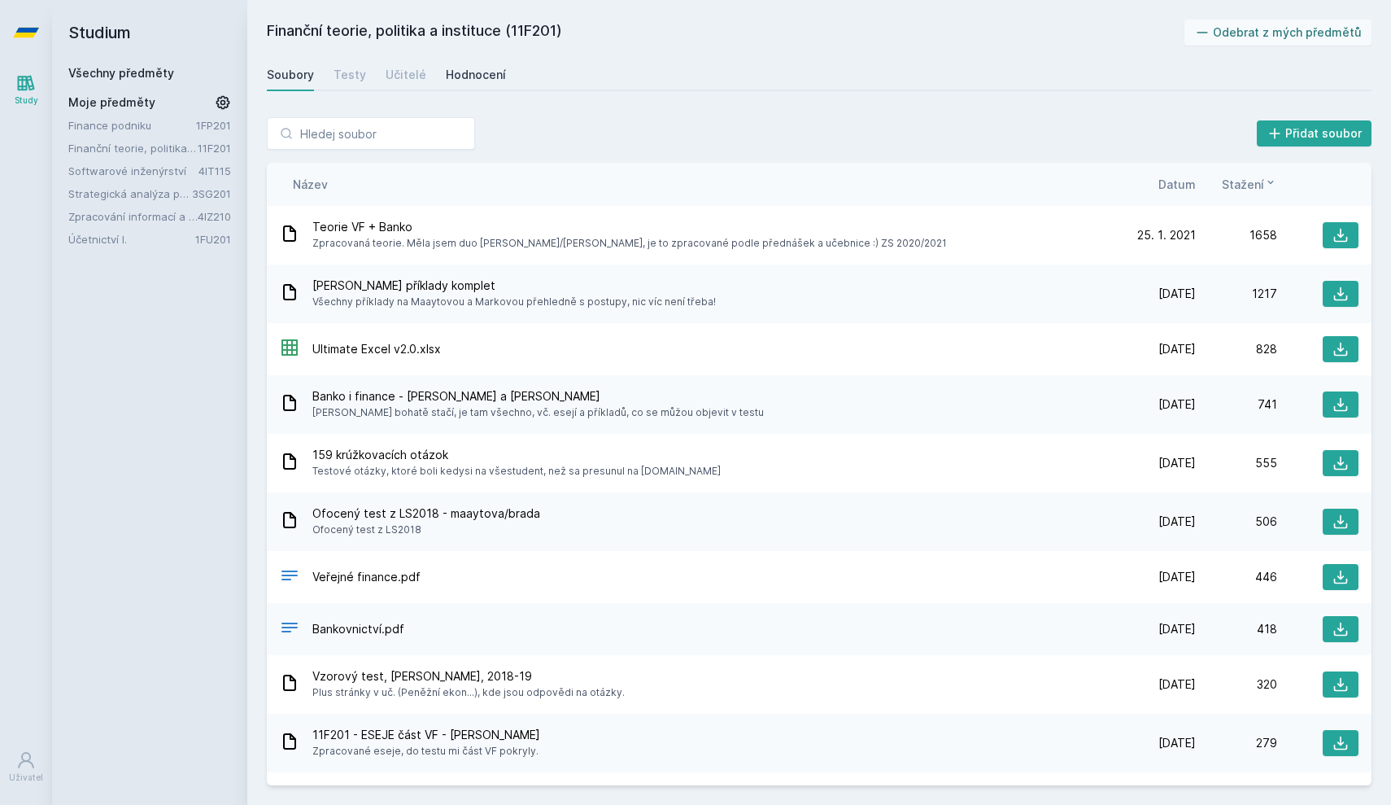
click at [478, 75] on div "Hodnocení" at bounding box center [476, 75] width 60 height 16
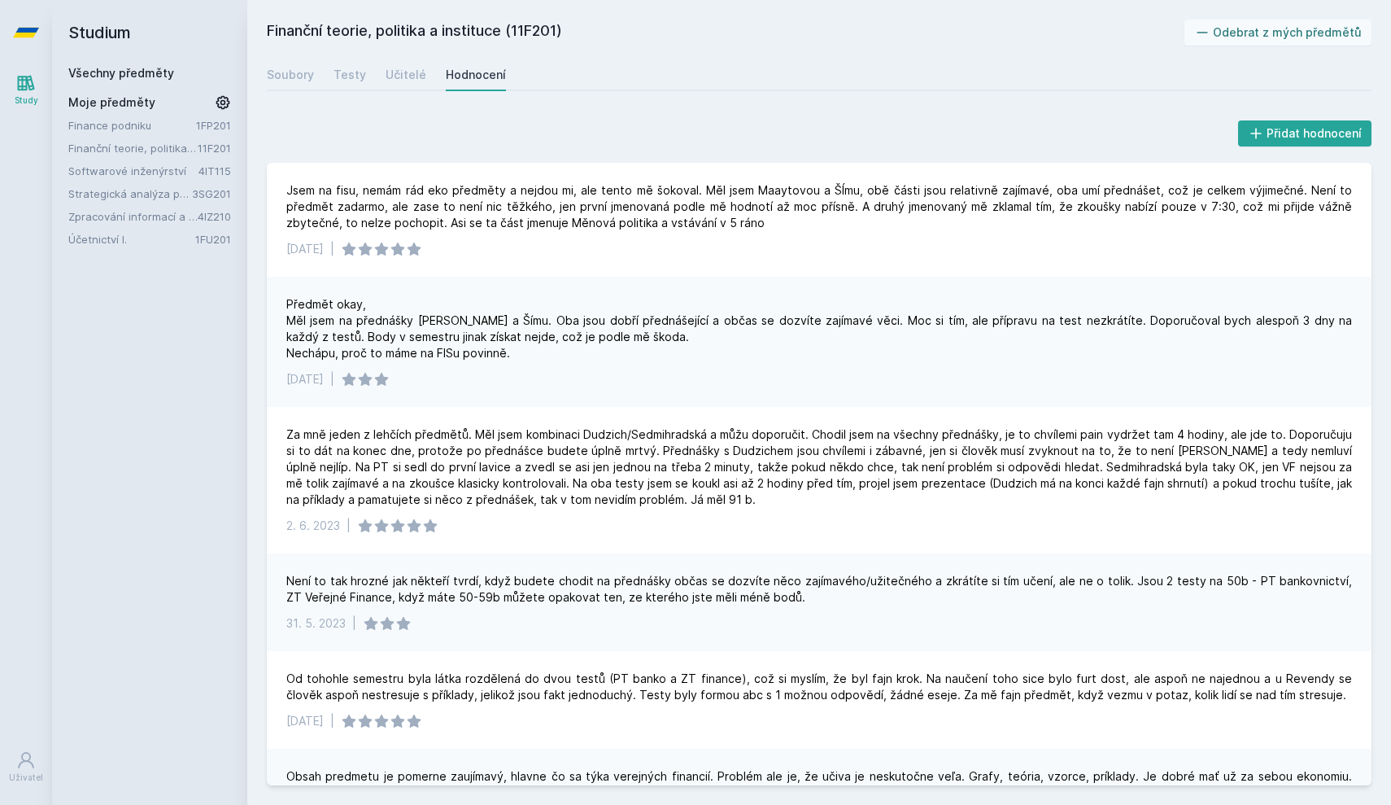
click at [146, 68] on link "Všechny předměty" at bounding box center [121, 73] width 106 height 14
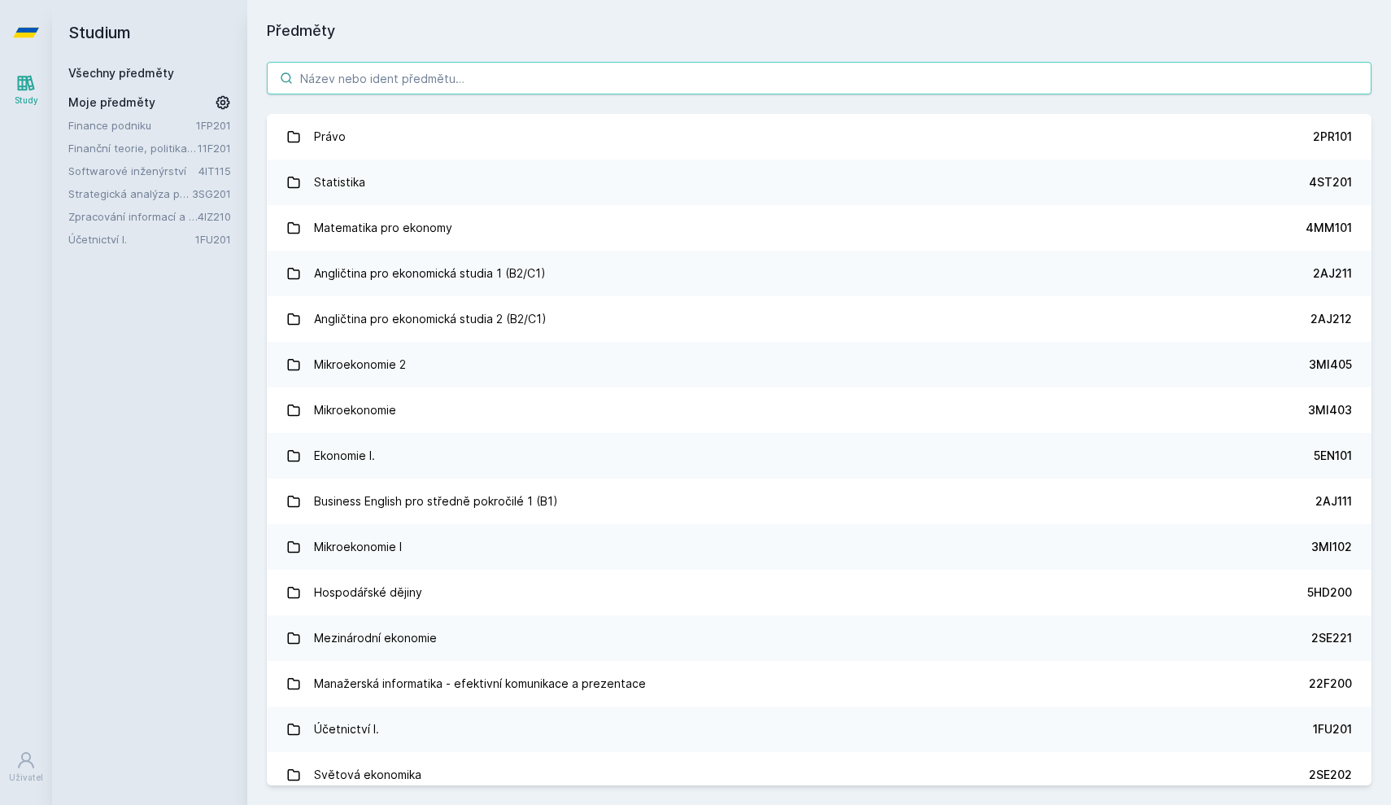
click at [367, 78] on input "search" at bounding box center [819, 78] width 1105 height 33
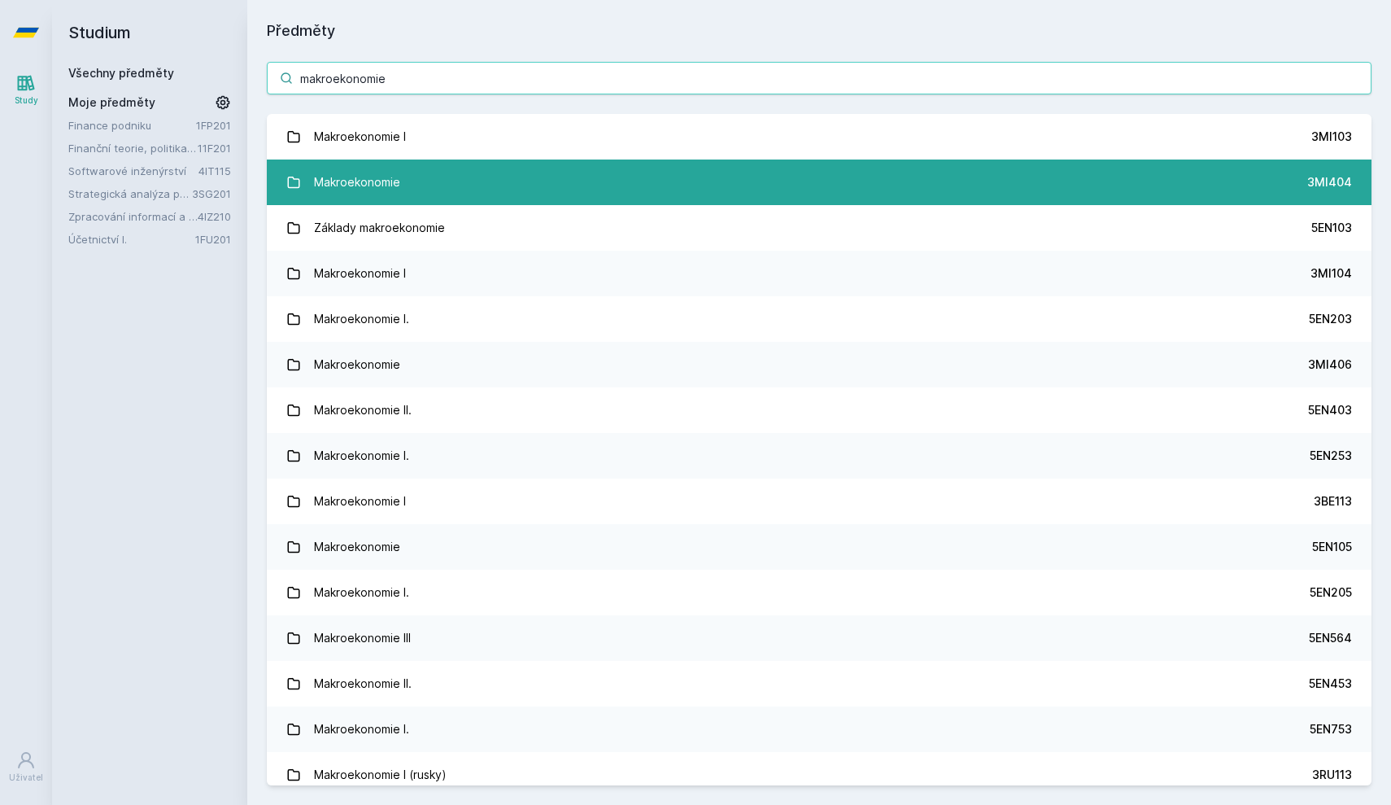
type input "makroekonomie"
click at [766, 170] on link "Makroekonomie 3MI404" at bounding box center [819, 182] width 1105 height 46
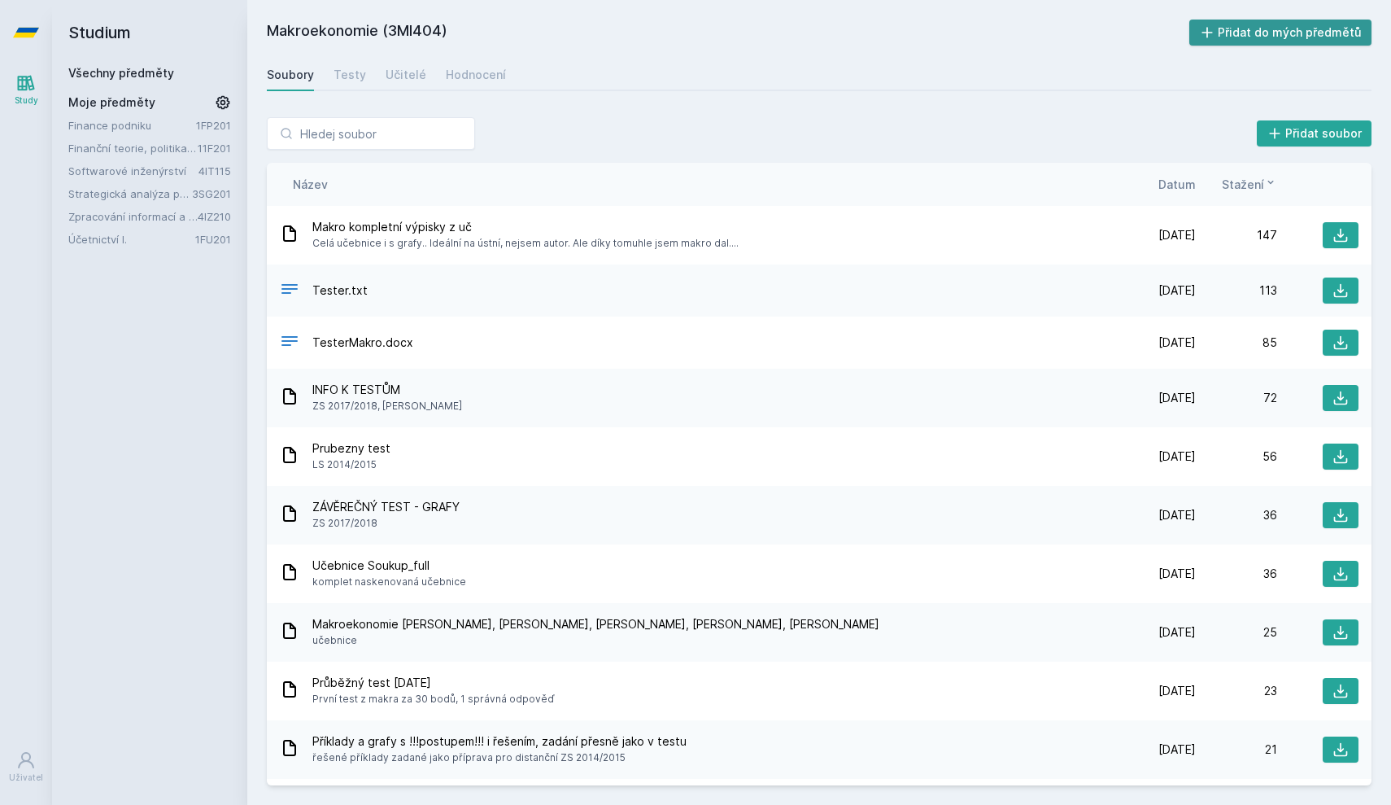
click at [1286, 33] on button "Přidat do mých předmětů" at bounding box center [1281, 33] width 183 height 26
